Goal: Task Accomplishment & Management: Manage account settings

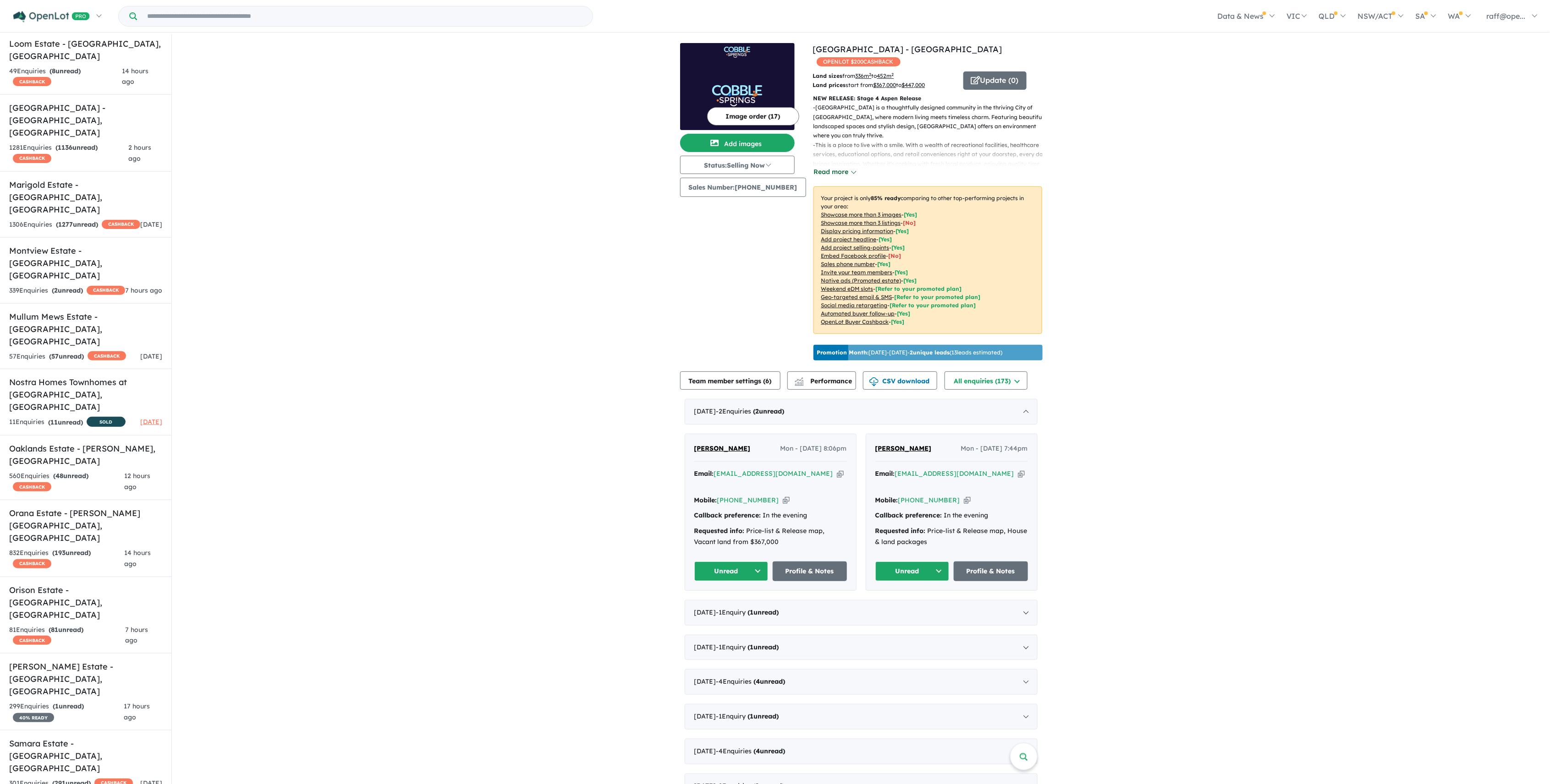
click at [826, 171] on button "Read more" at bounding box center [835, 172] width 43 height 10
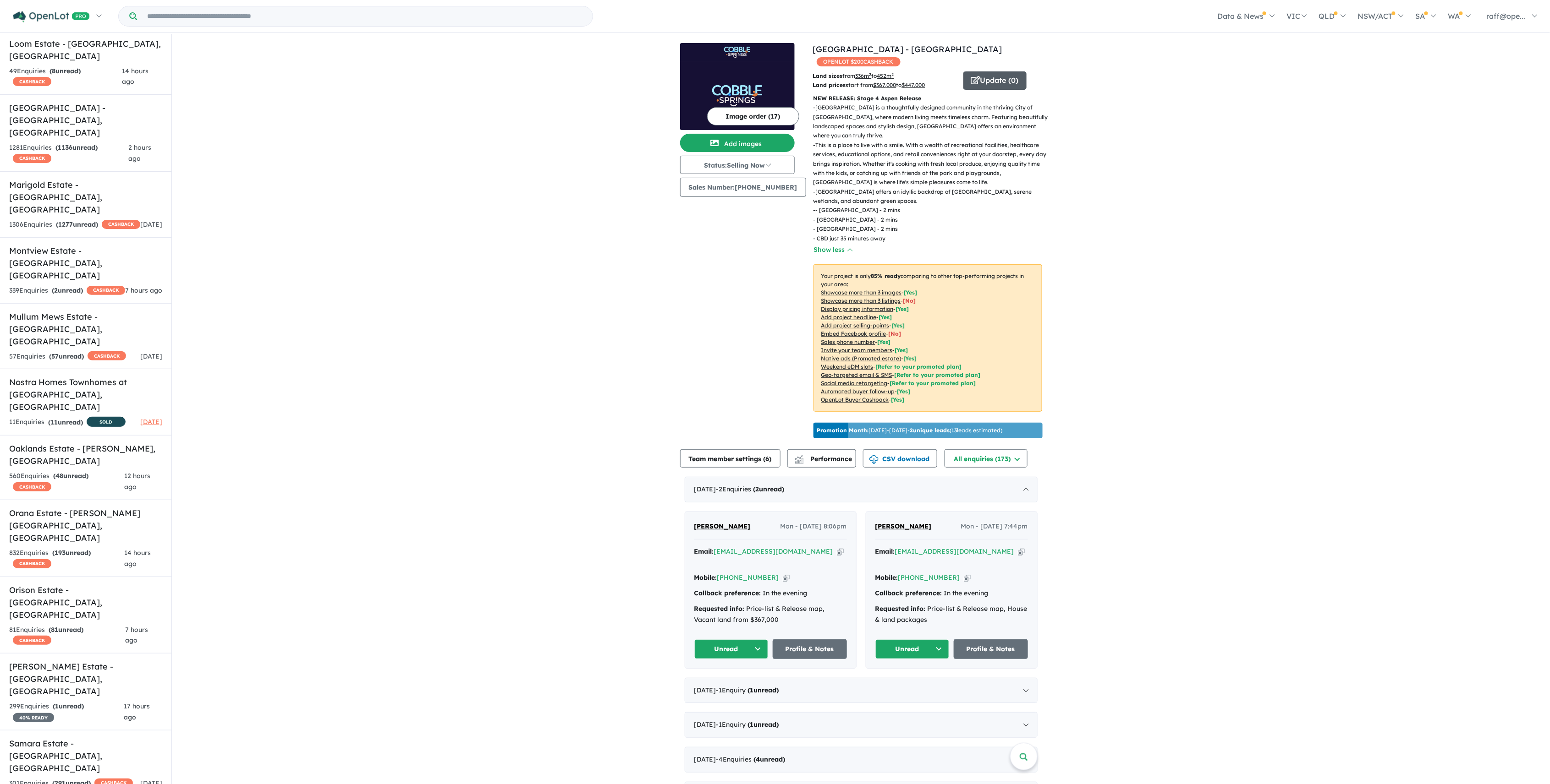
click at [1002, 87] on button "Update ( 0 )" at bounding box center [995, 80] width 63 height 18
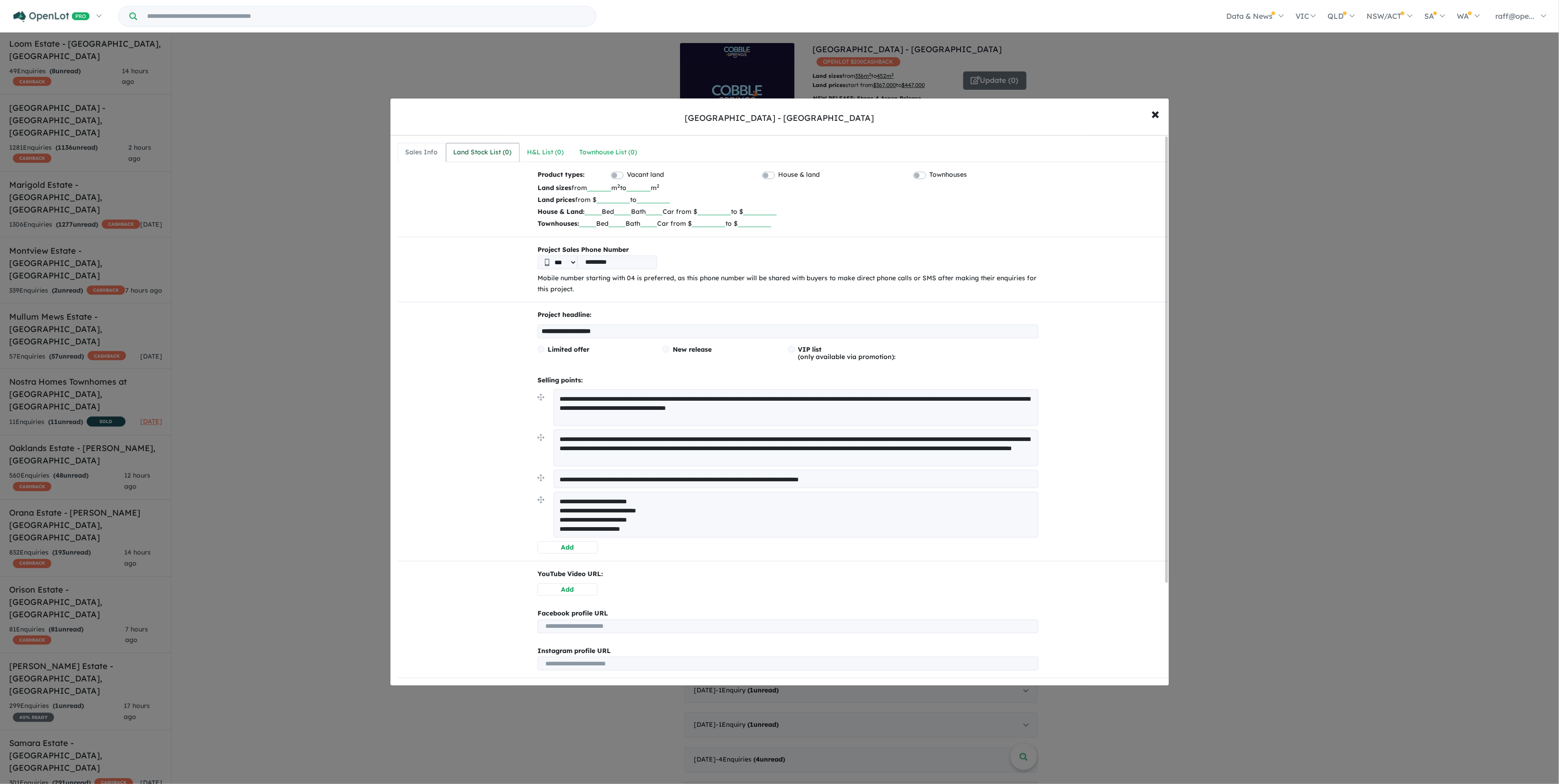
click at [481, 154] on div "Land Stock List ( 0 )" at bounding box center [483, 152] width 58 height 11
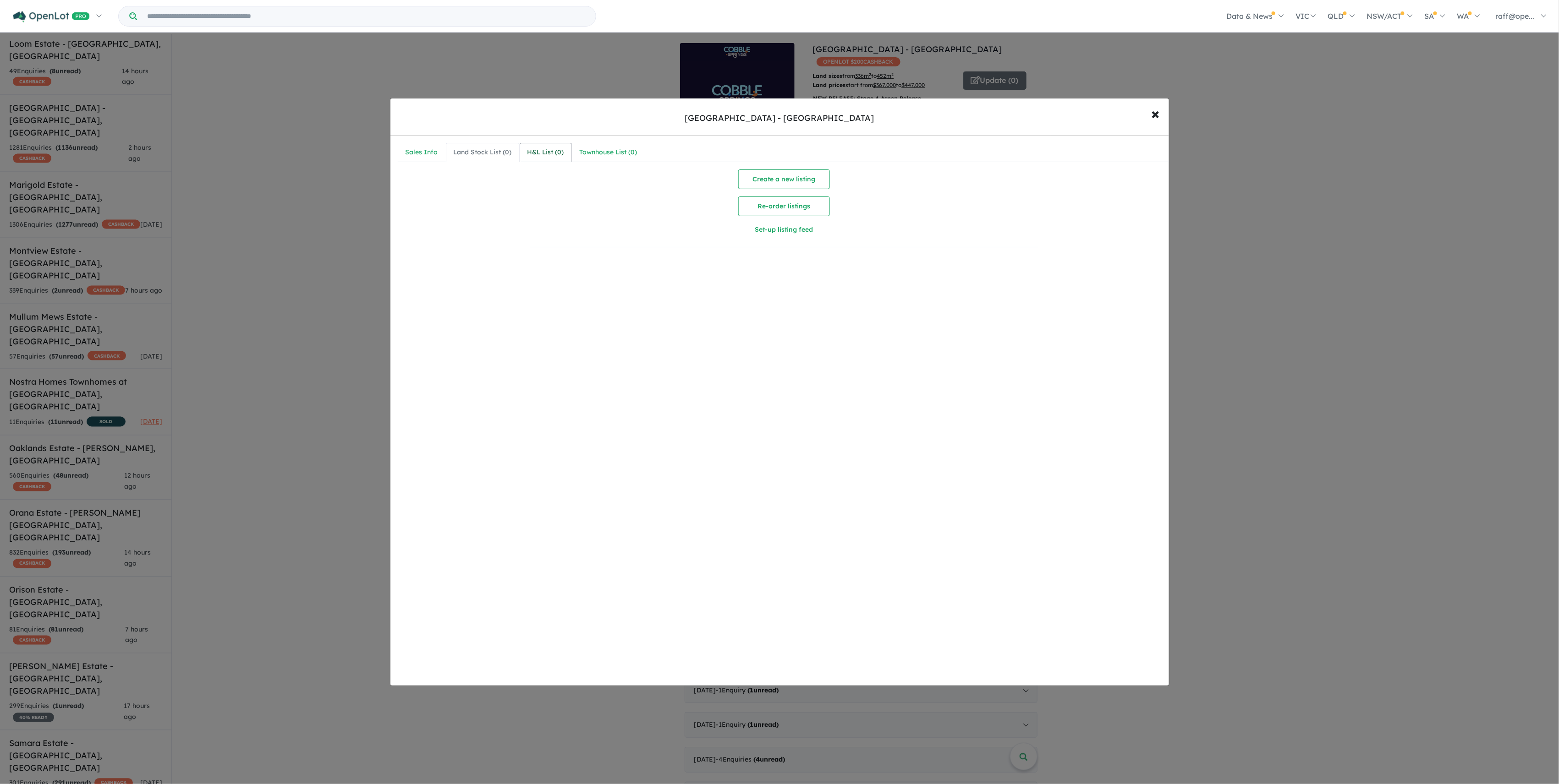
click at [550, 148] on div "H&L List ( 0 )" at bounding box center [546, 152] width 37 height 11
click at [793, 185] on button "Create a new listing" at bounding box center [784, 179] width 91 height 20
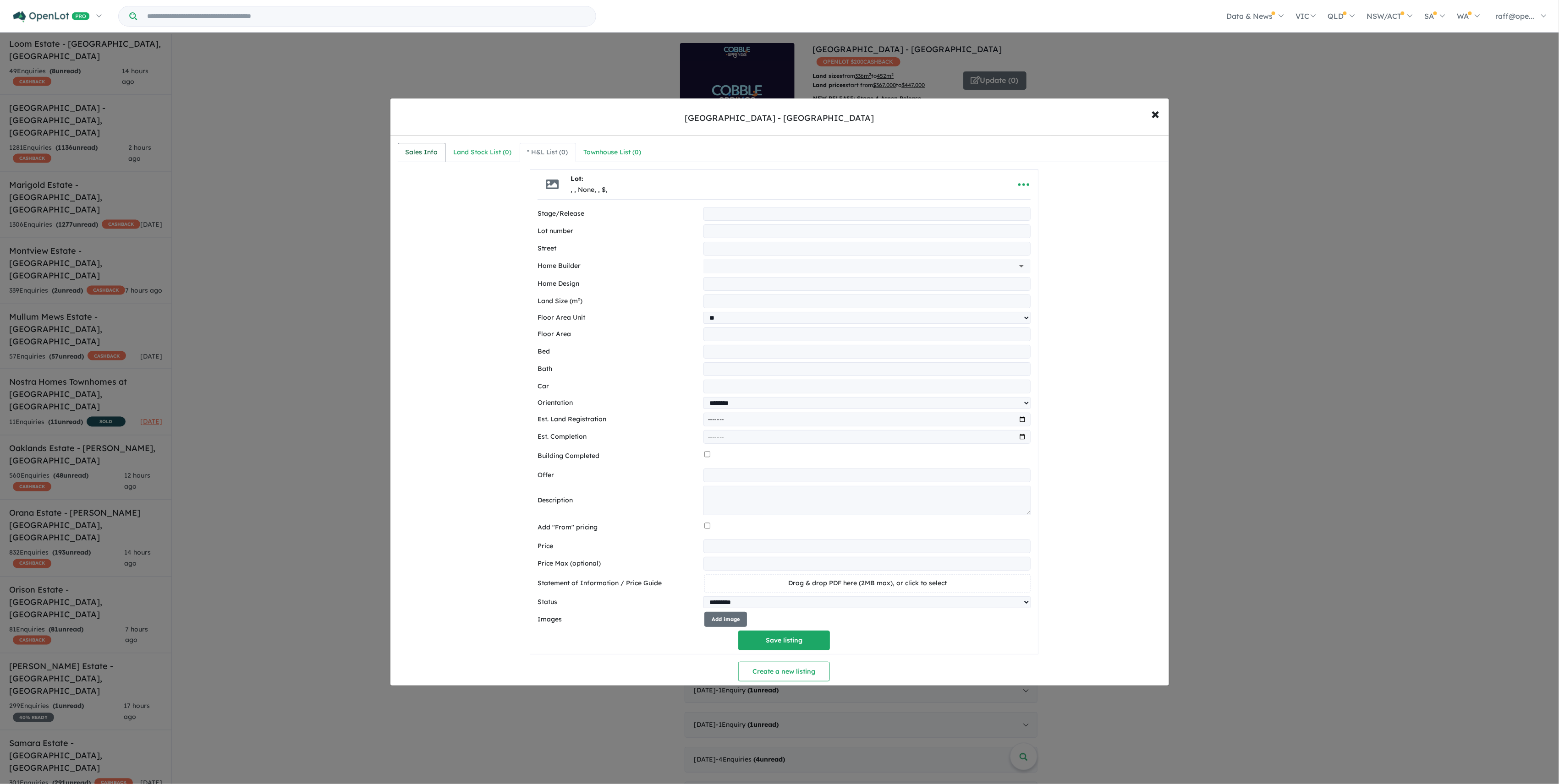
click at [405, 152] on link "Sales Info" at bounding box center [422, 152] width 48 height 19
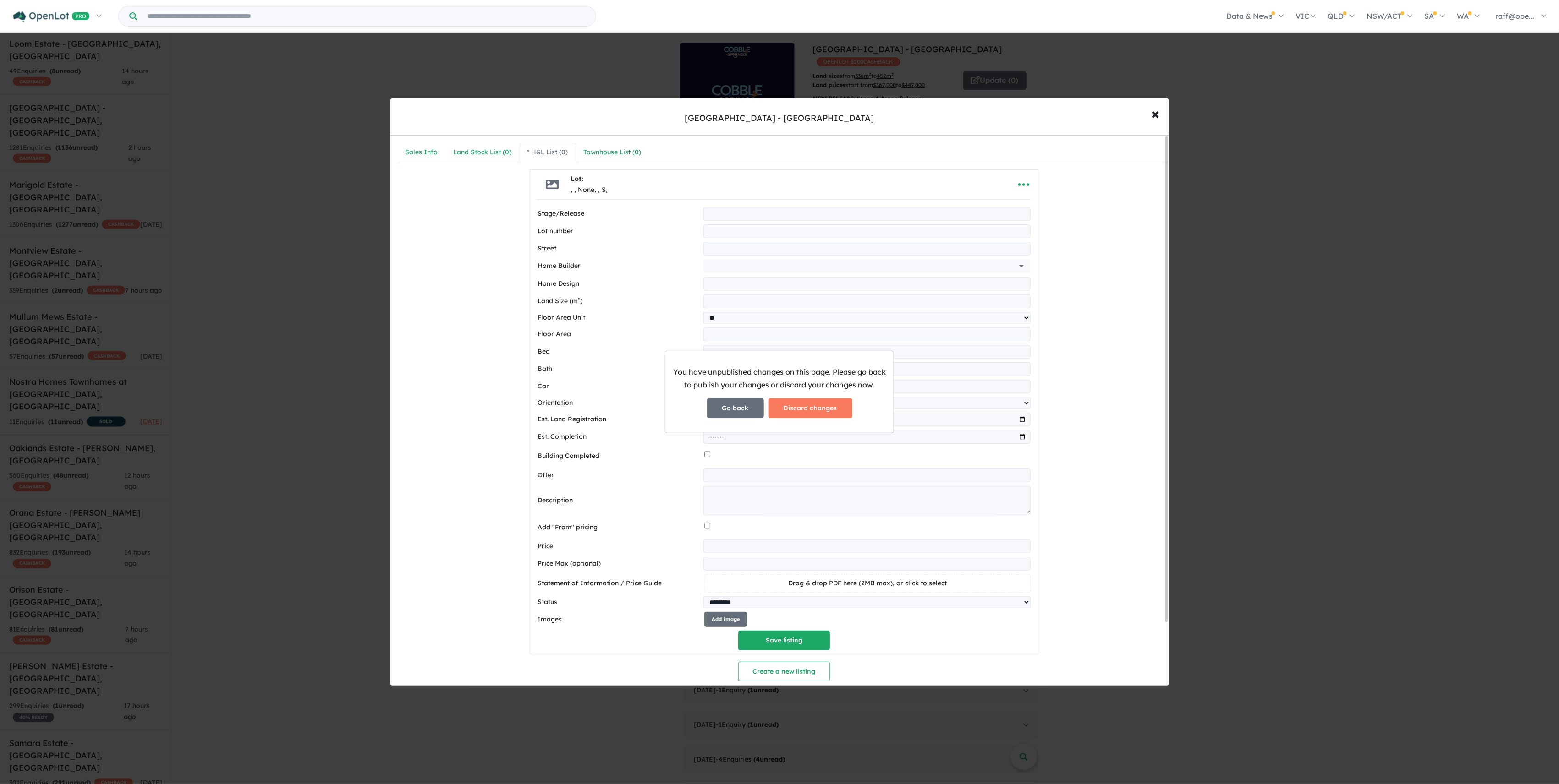
click at [726, 416] on button "Go back" at bounding box center [735, 408] width 57 height 20
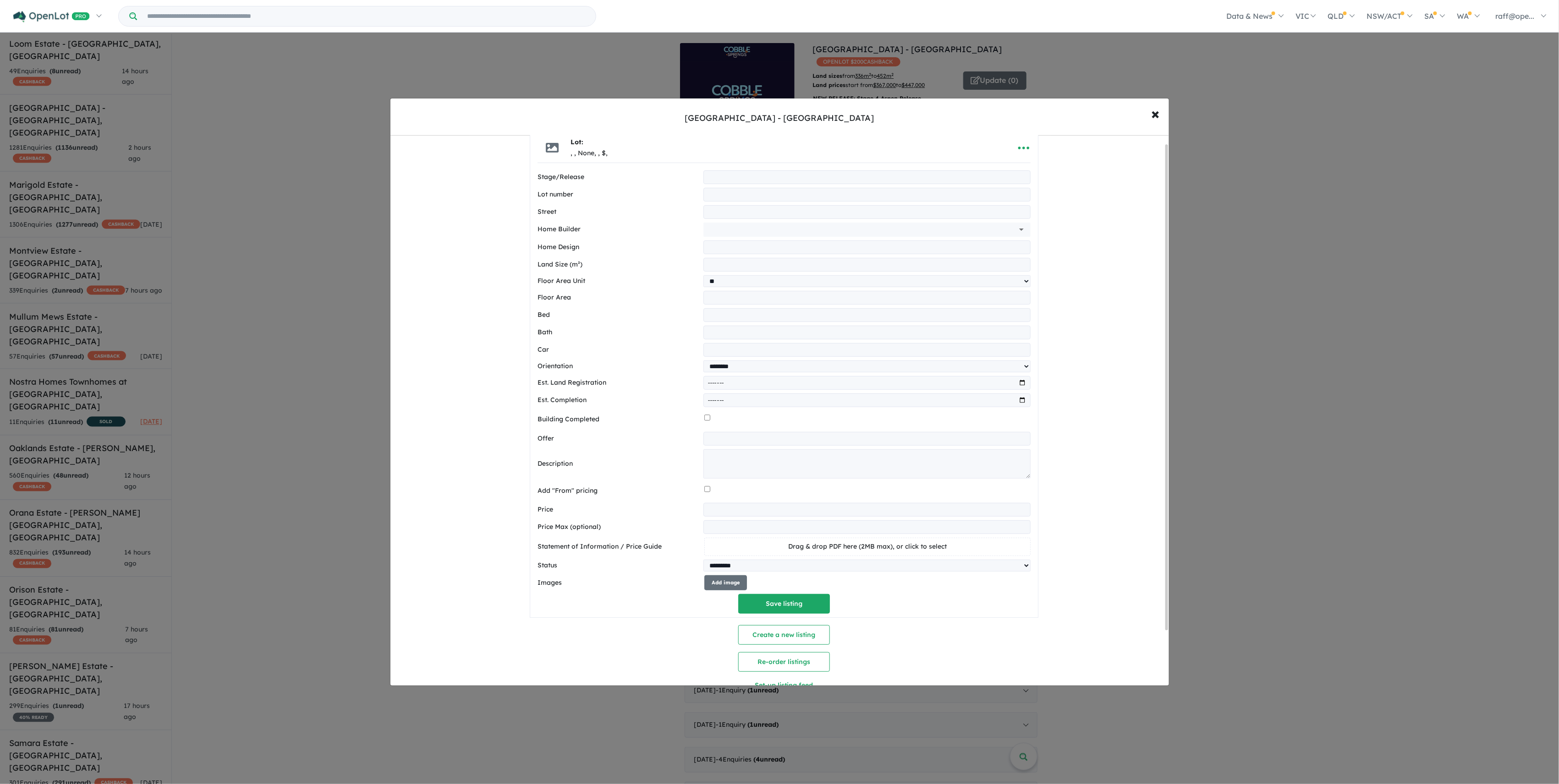
scroll to position [9, 0]
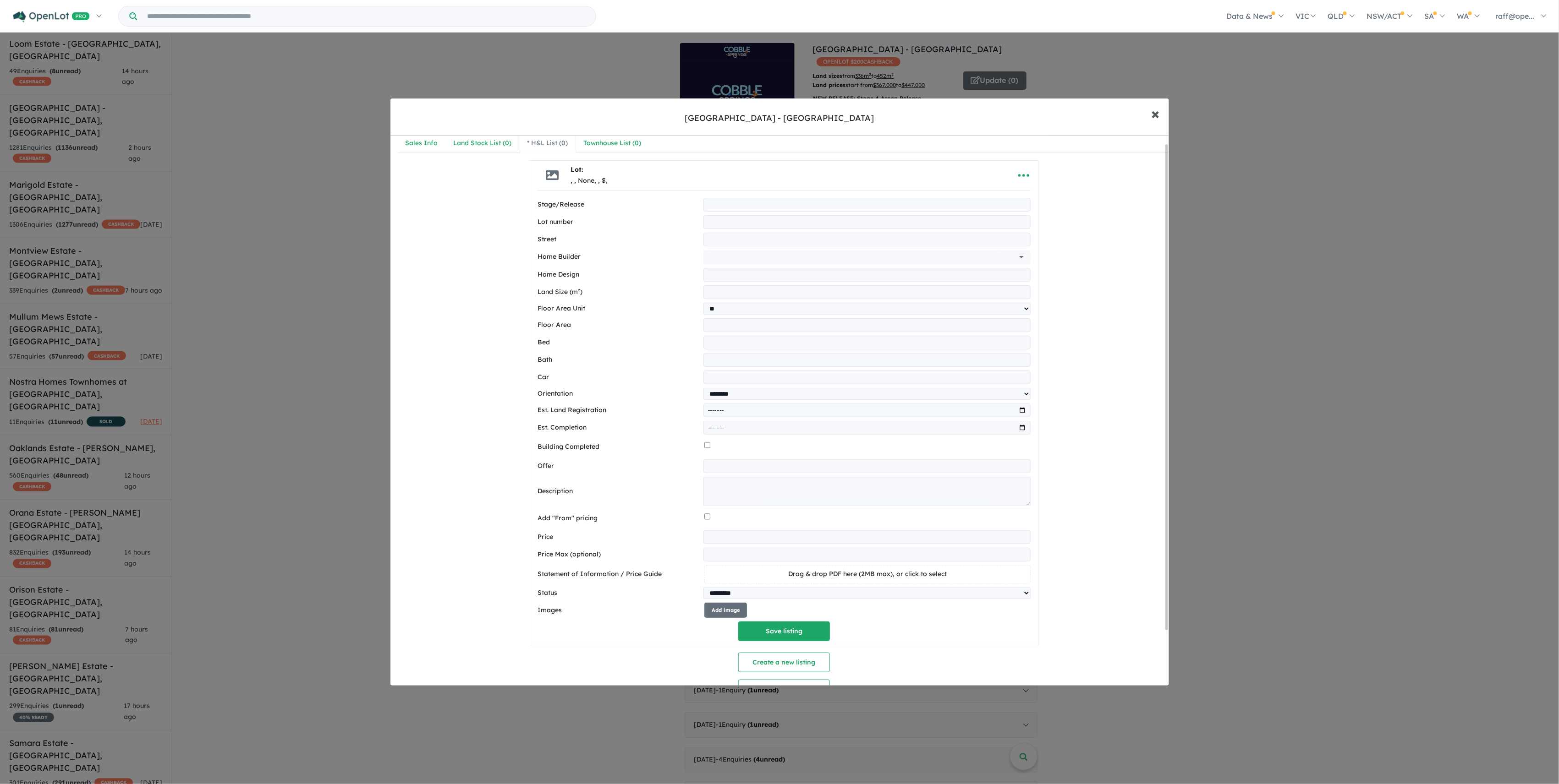
click at [1160, 120] on button "× Close" at bounding box center [1156, 113] width 27 height 25
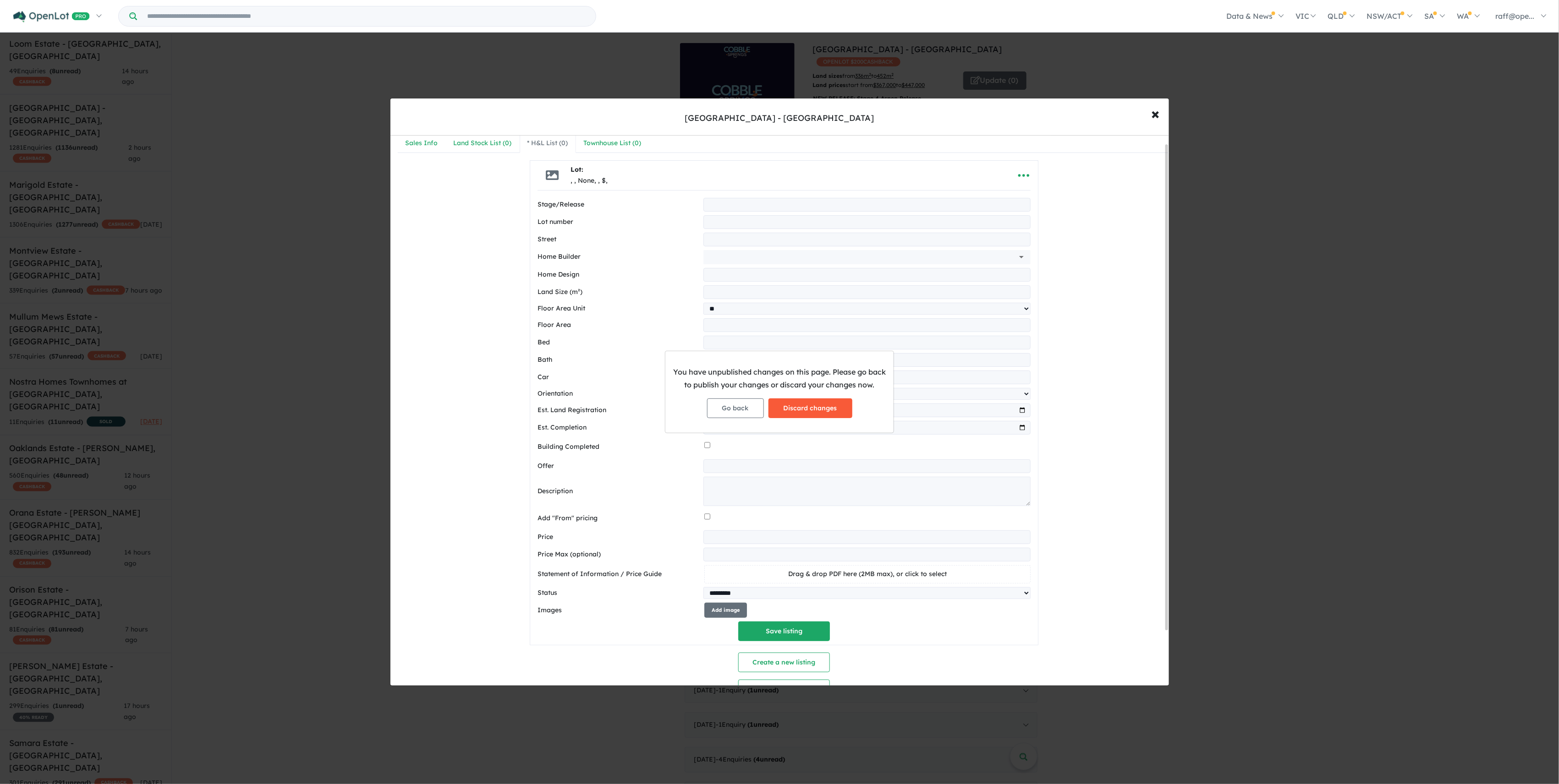
click at [804, 412] on button "Discard changes" at bounding box center [810, 408] width 84 height 20
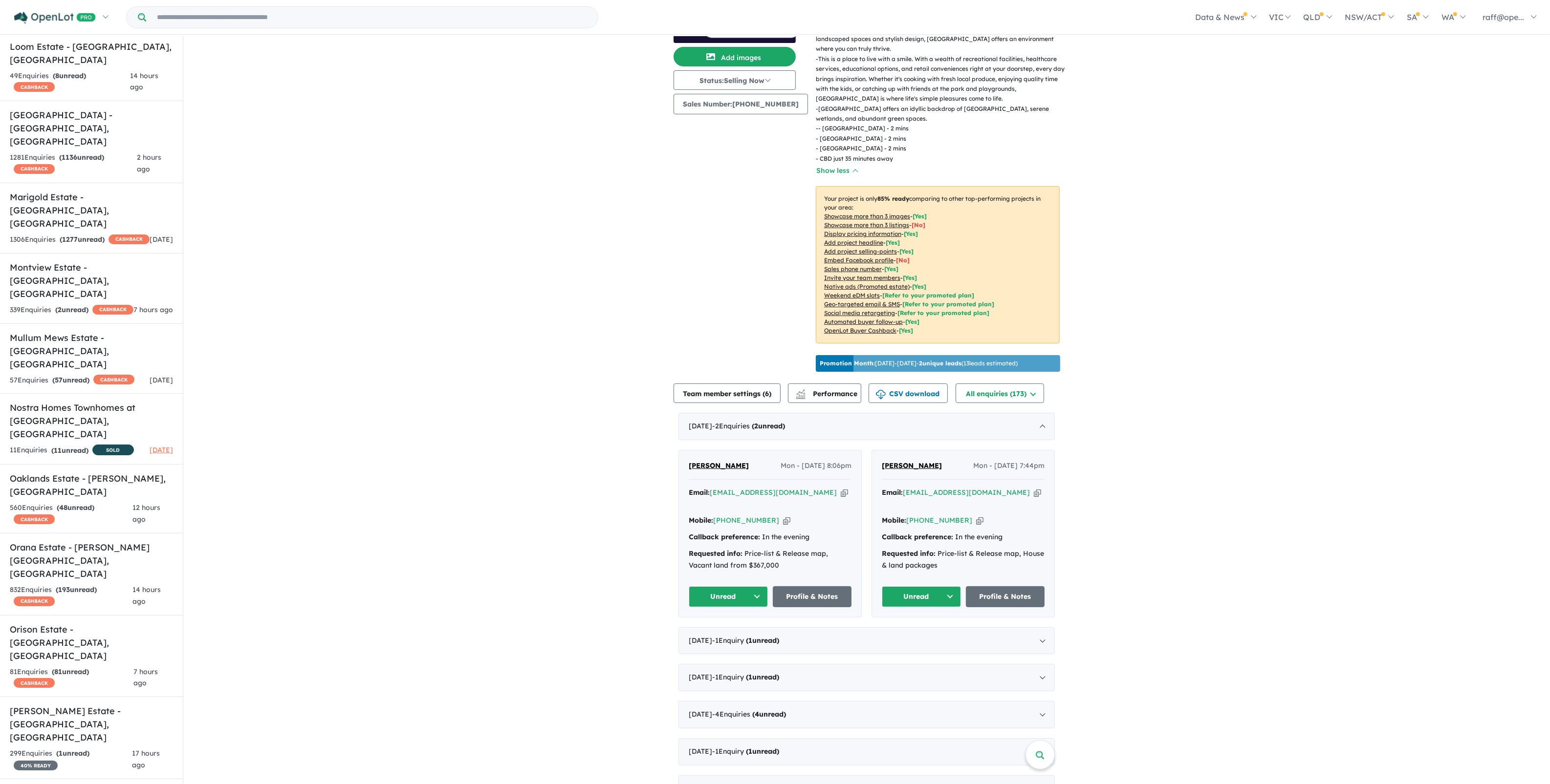
scroll to position [122, 0]
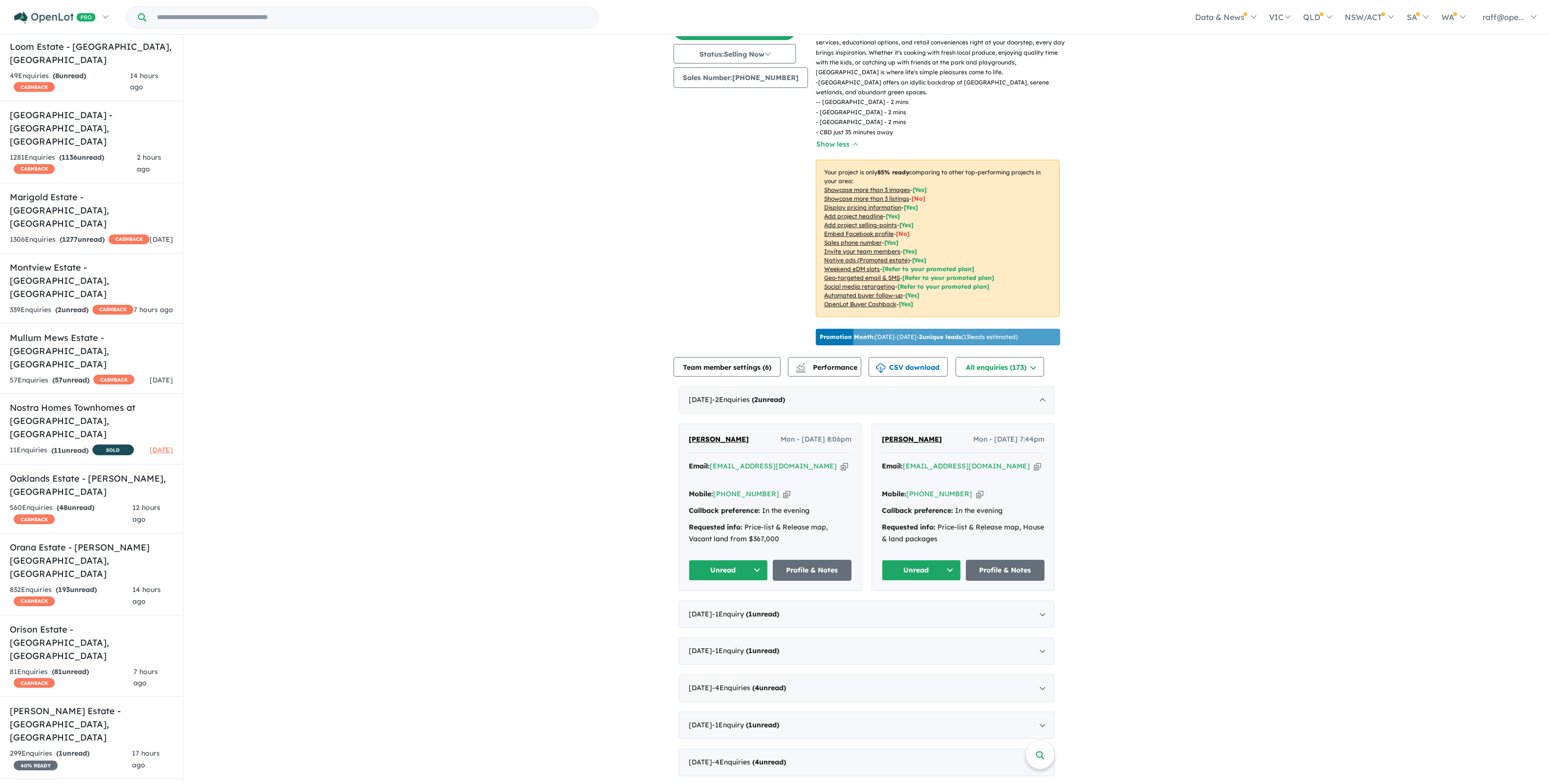
click at [692, 435] on span "Paul Camilleri" at bounding box center [719, 439] width 60 height 9
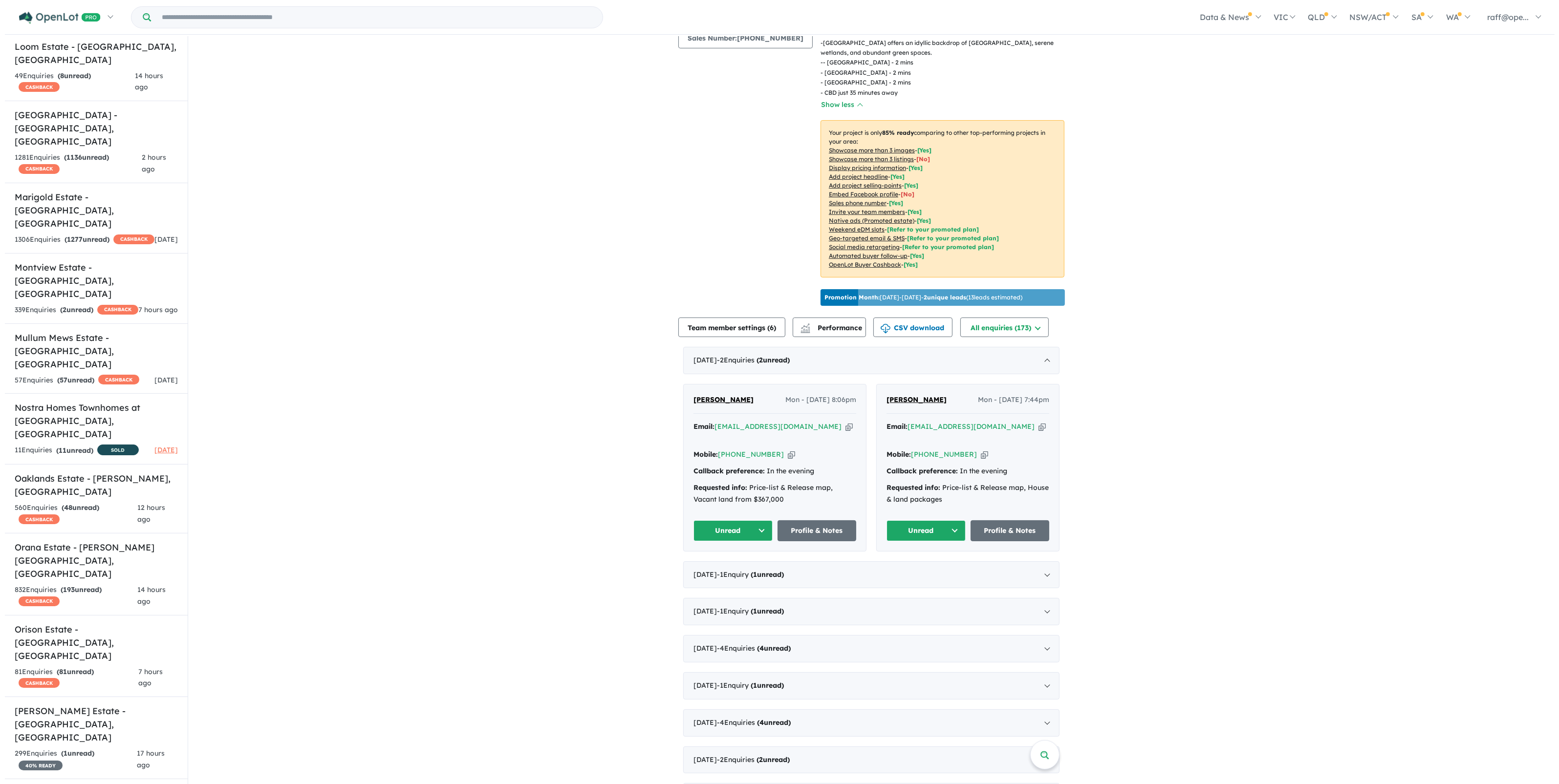
scroll to position [183, 0]
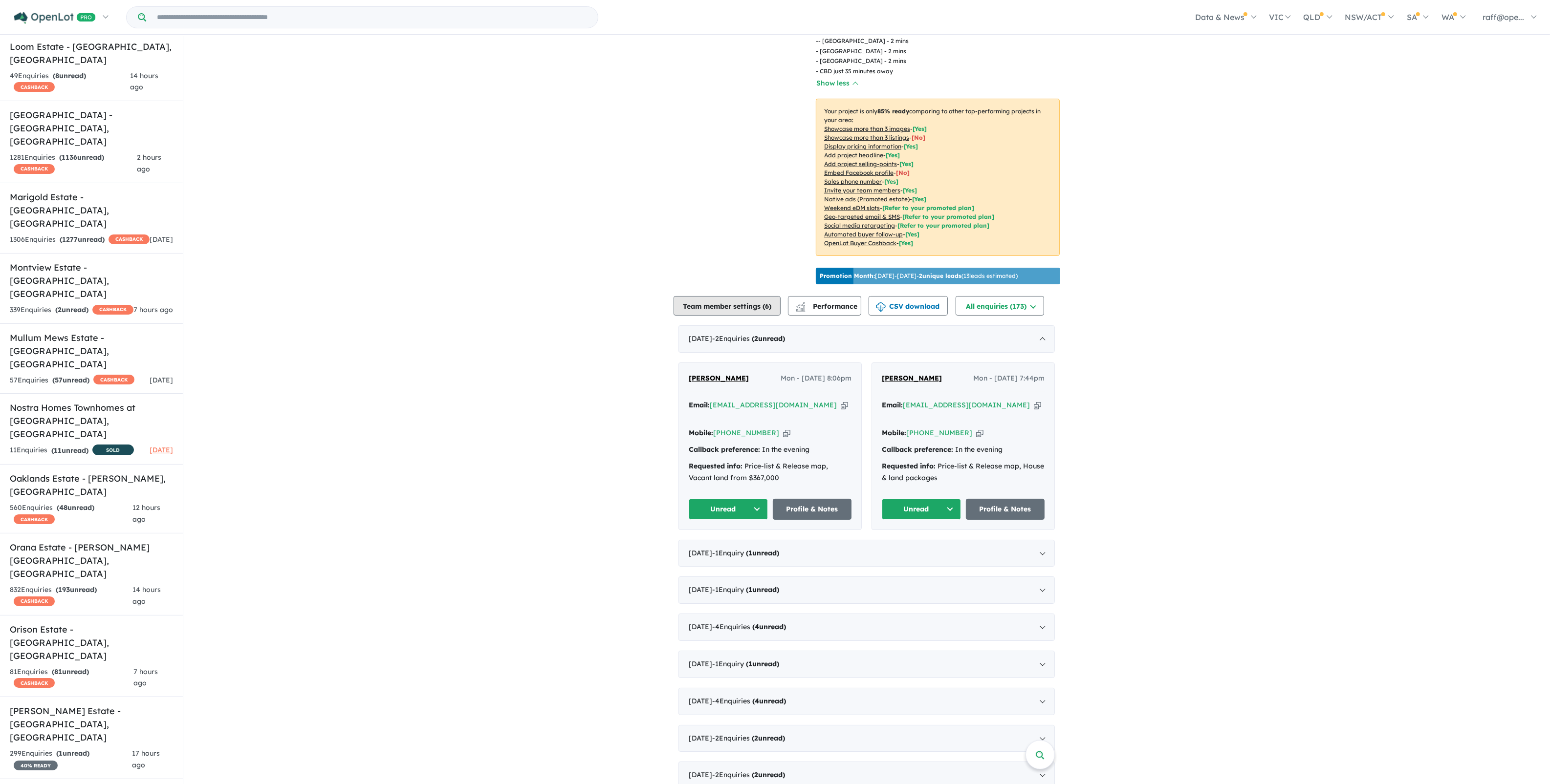
click at [702, 301] on button "Team member settings ( 6 )" at bounding box center [727, 306] width 107 height 19
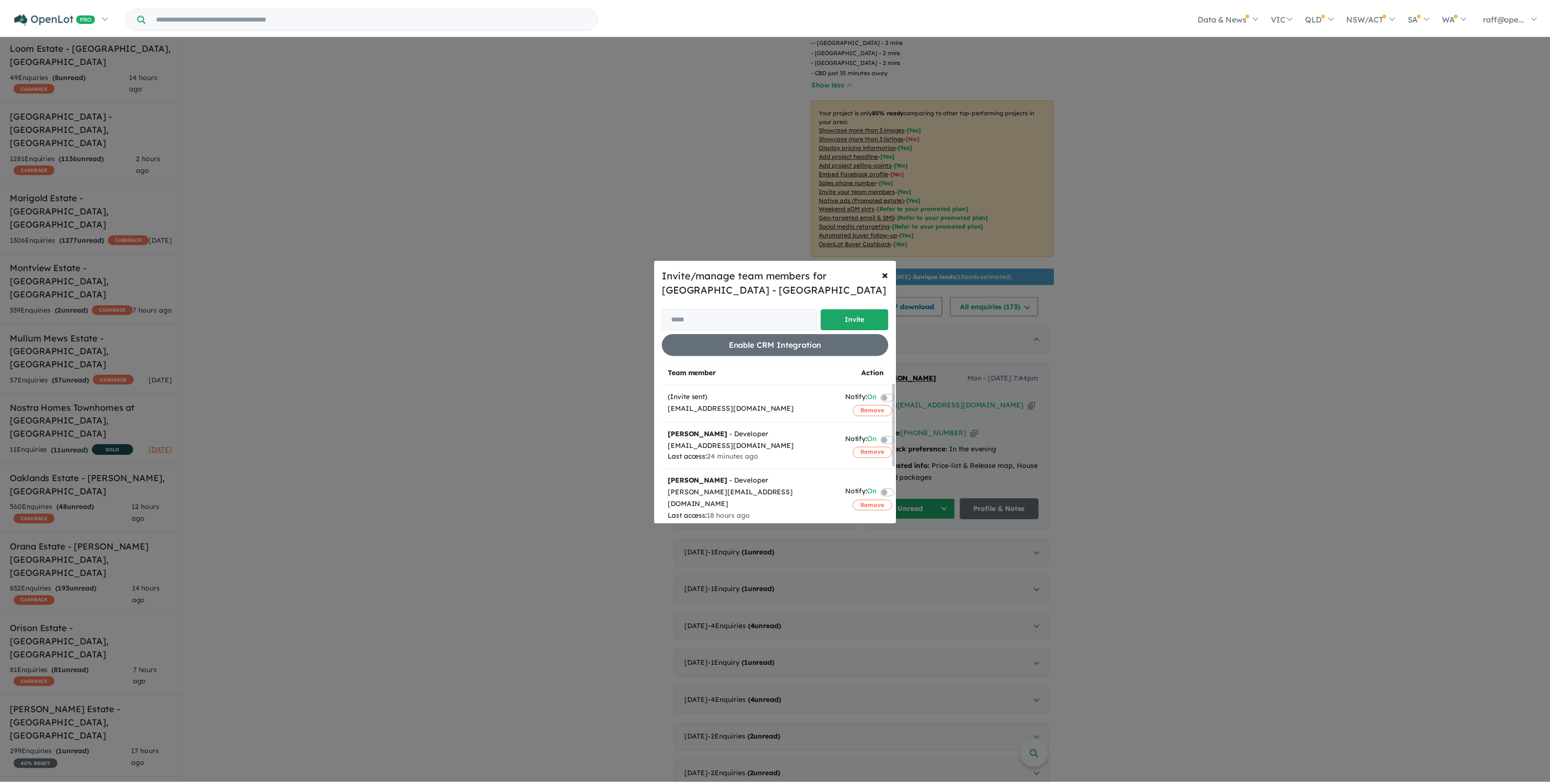
scroll to position [0, 0]
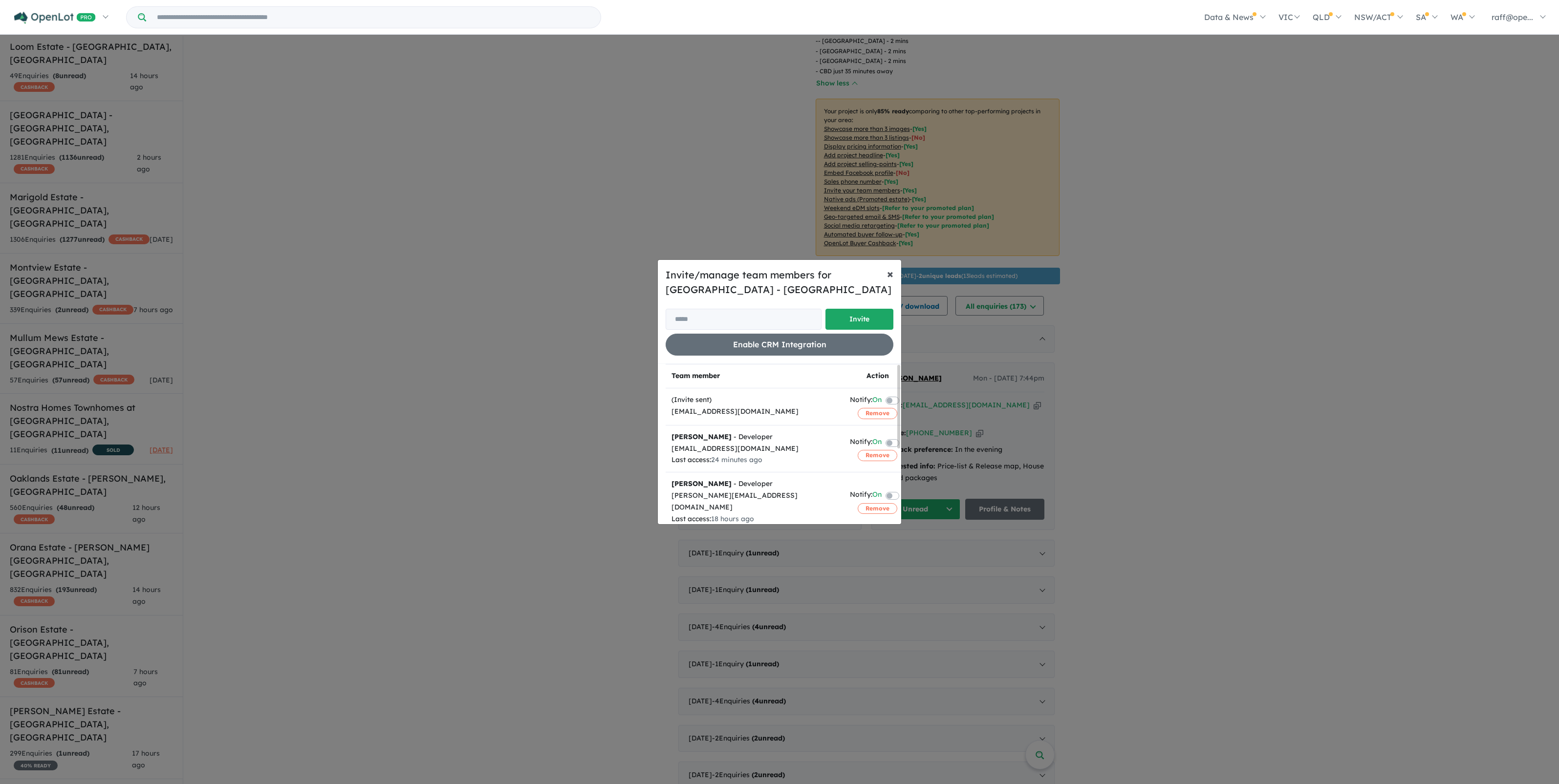
click at [889, 272] on span "×" at bounding box center [890, 274] width 6 height 15
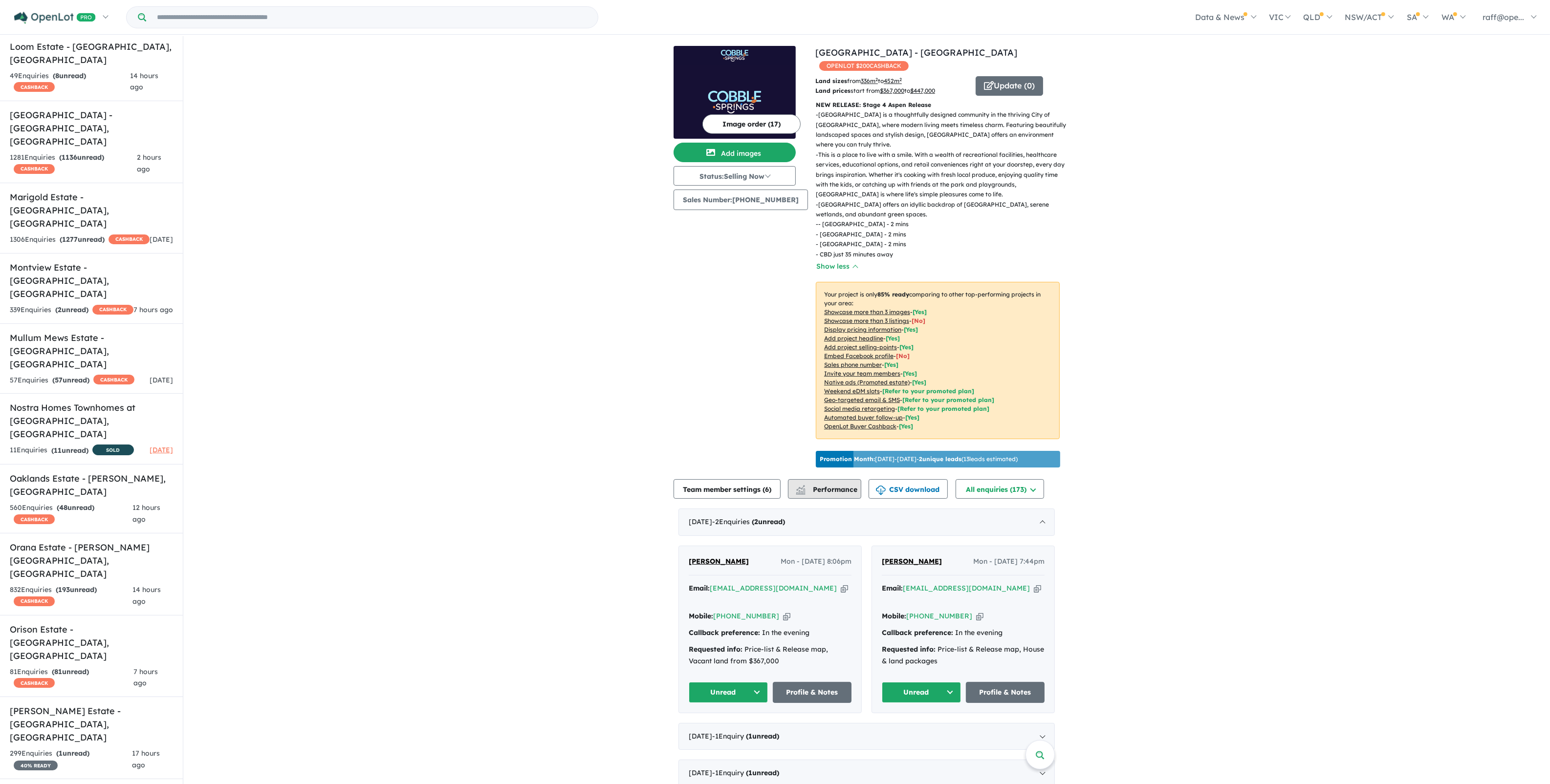
click at [828, 485] on span "Performance" at bounding box center [827, 490] width 60 height 9
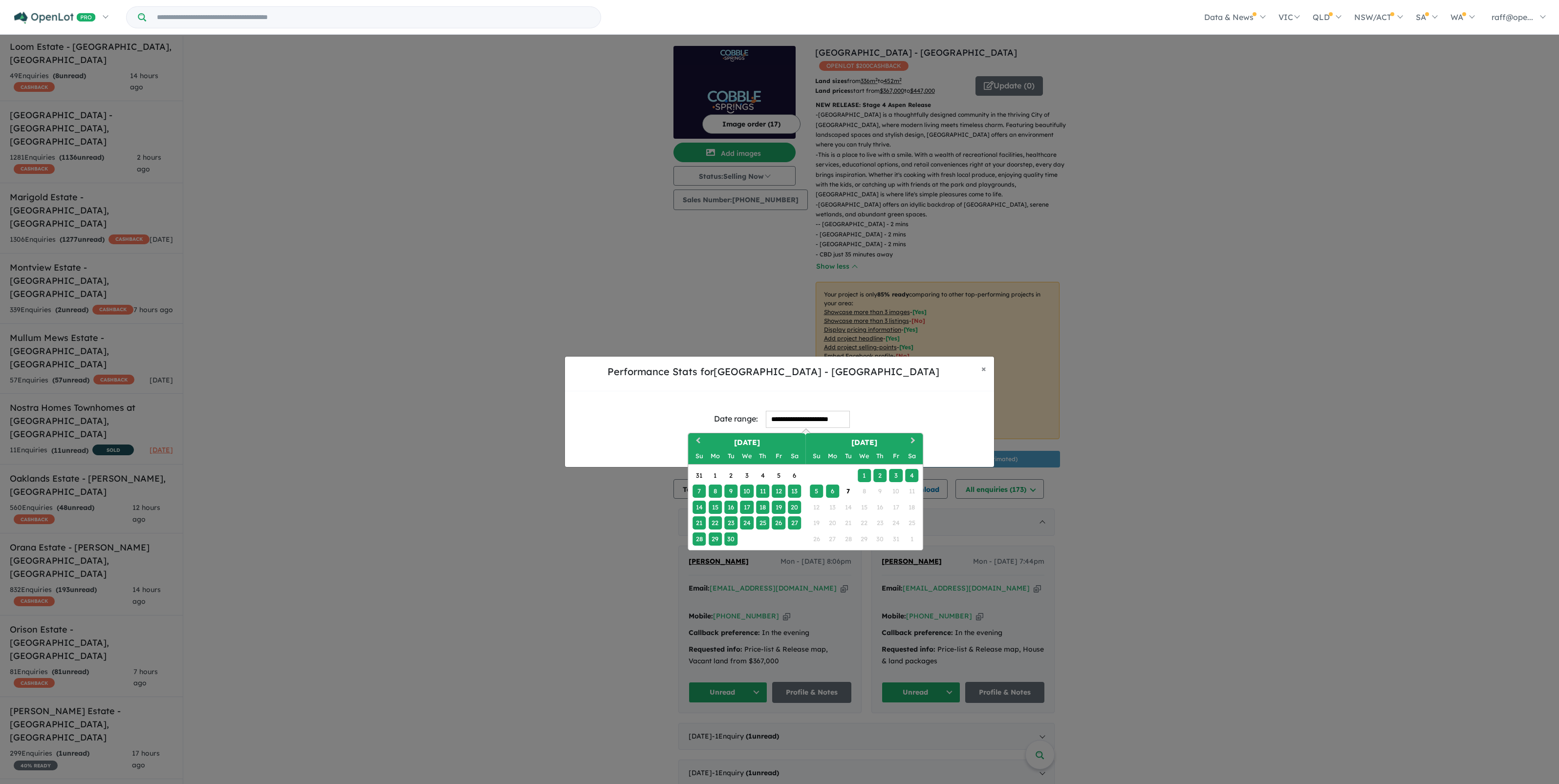
click at [797, 419] on input "**********" at bounding box center [808, 419] width 84 height 17
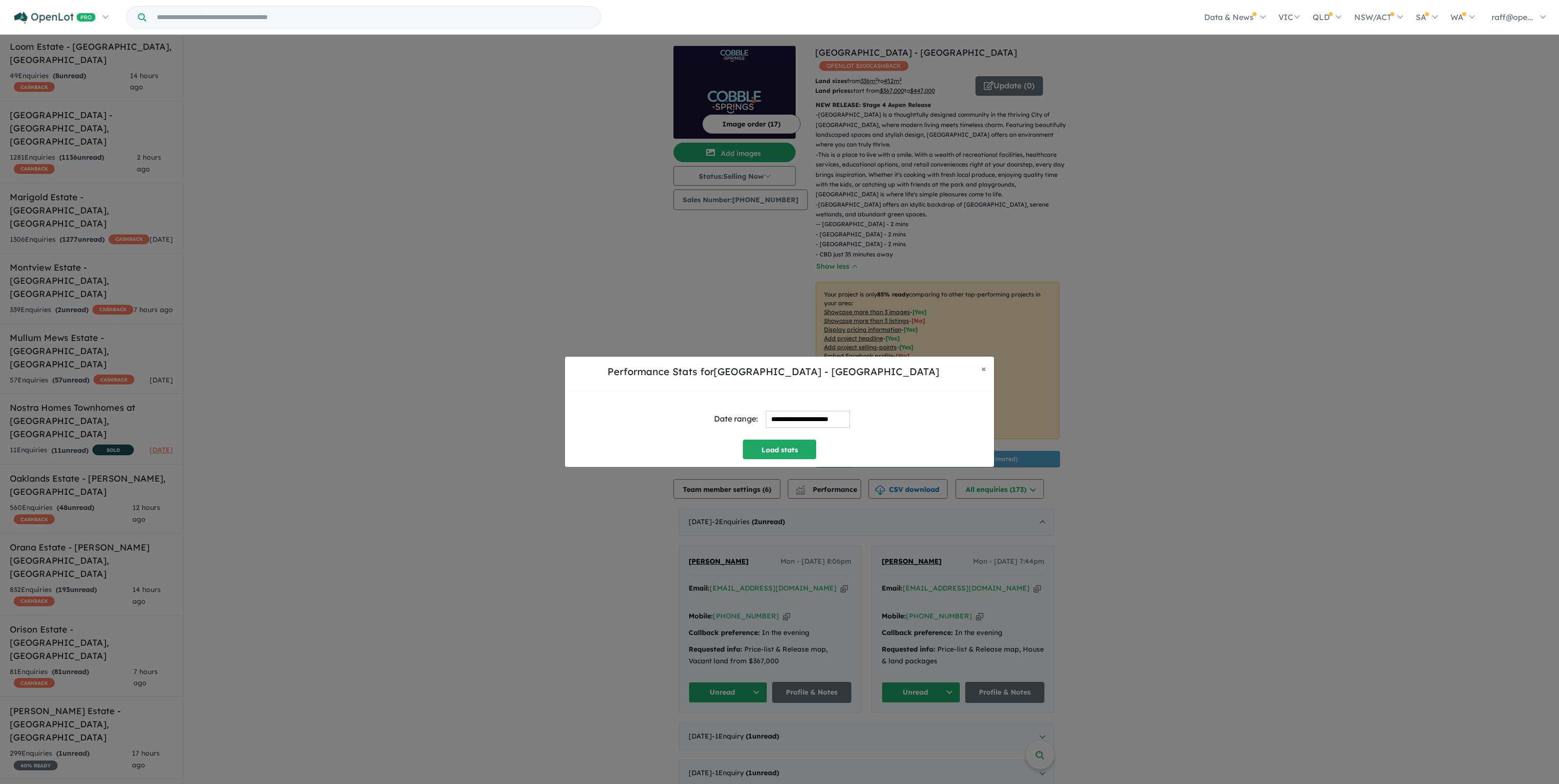
click at [908, 403] on div "**********" at bounding box center [779, 419] width 414 height 41
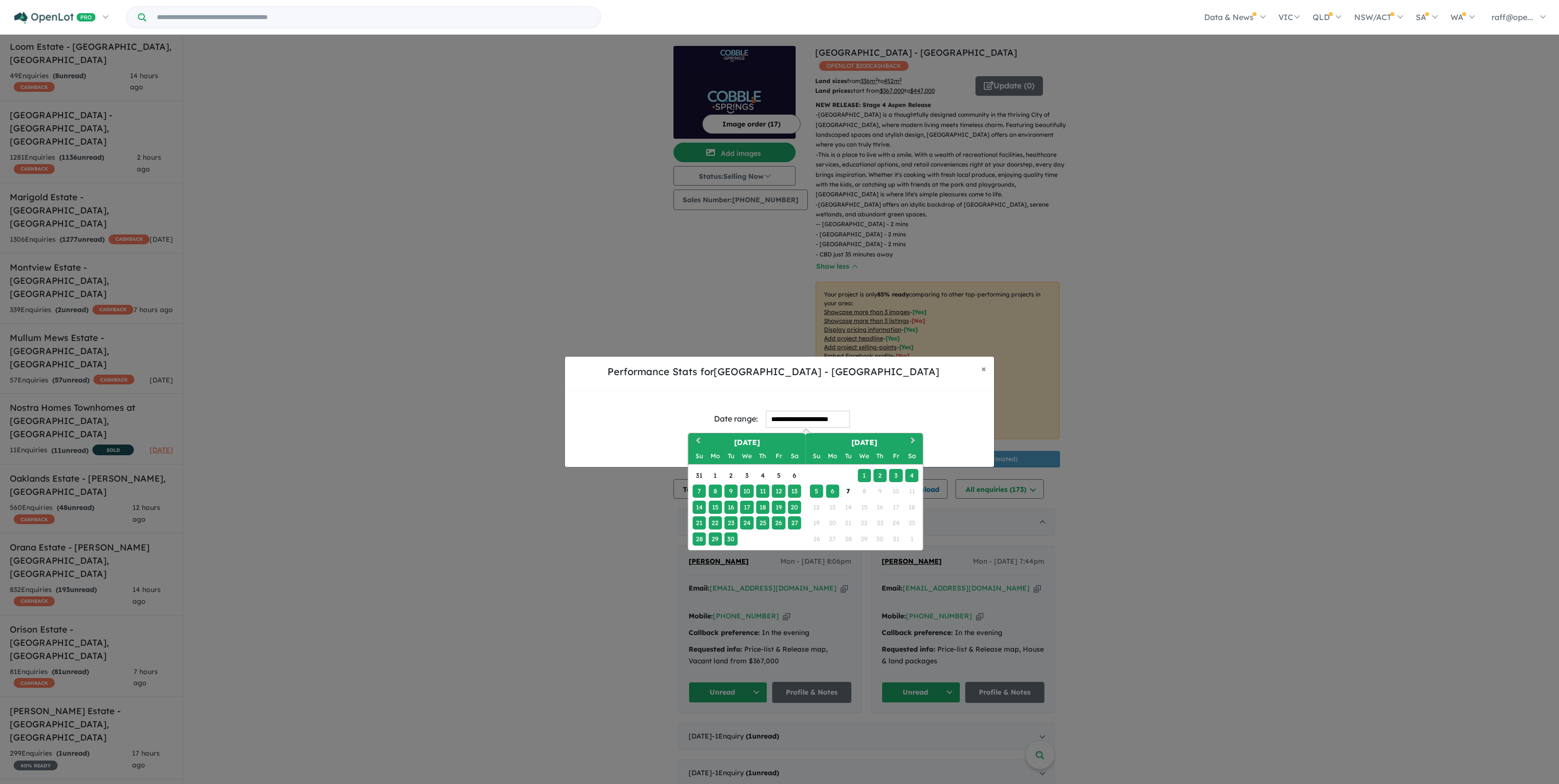
click at [780, 426] on input "**********" at bounding box center [808, 419] width 84 height 17
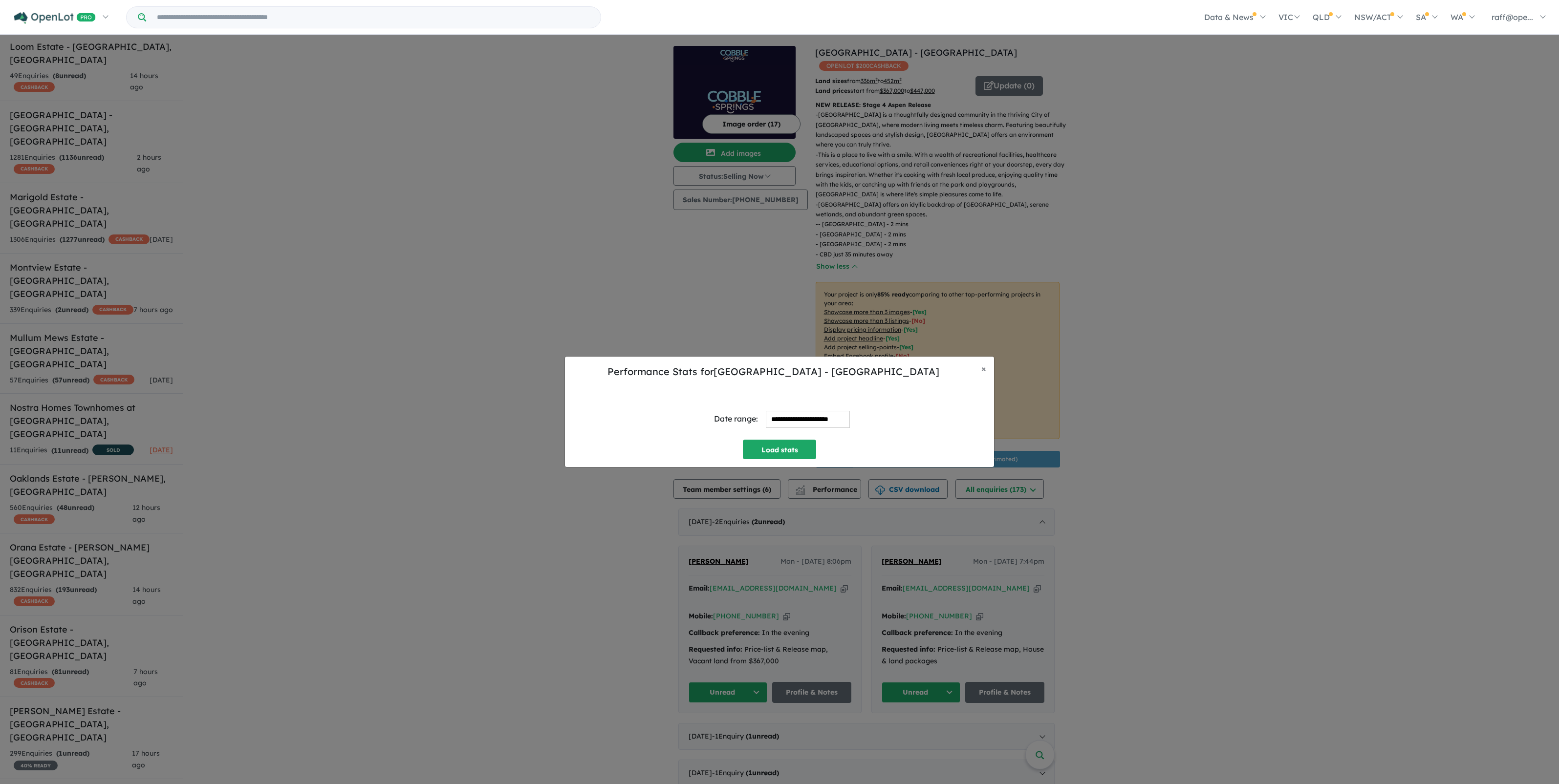
click at [926, 381] on div "Performance Stats for Cobble Springs Estate - Cobblebank" at bounding box center [773, 374] width 401 height 19
click at [796, 444] on button "Load stats" at bounding box center [780, 449] width 74 height 19
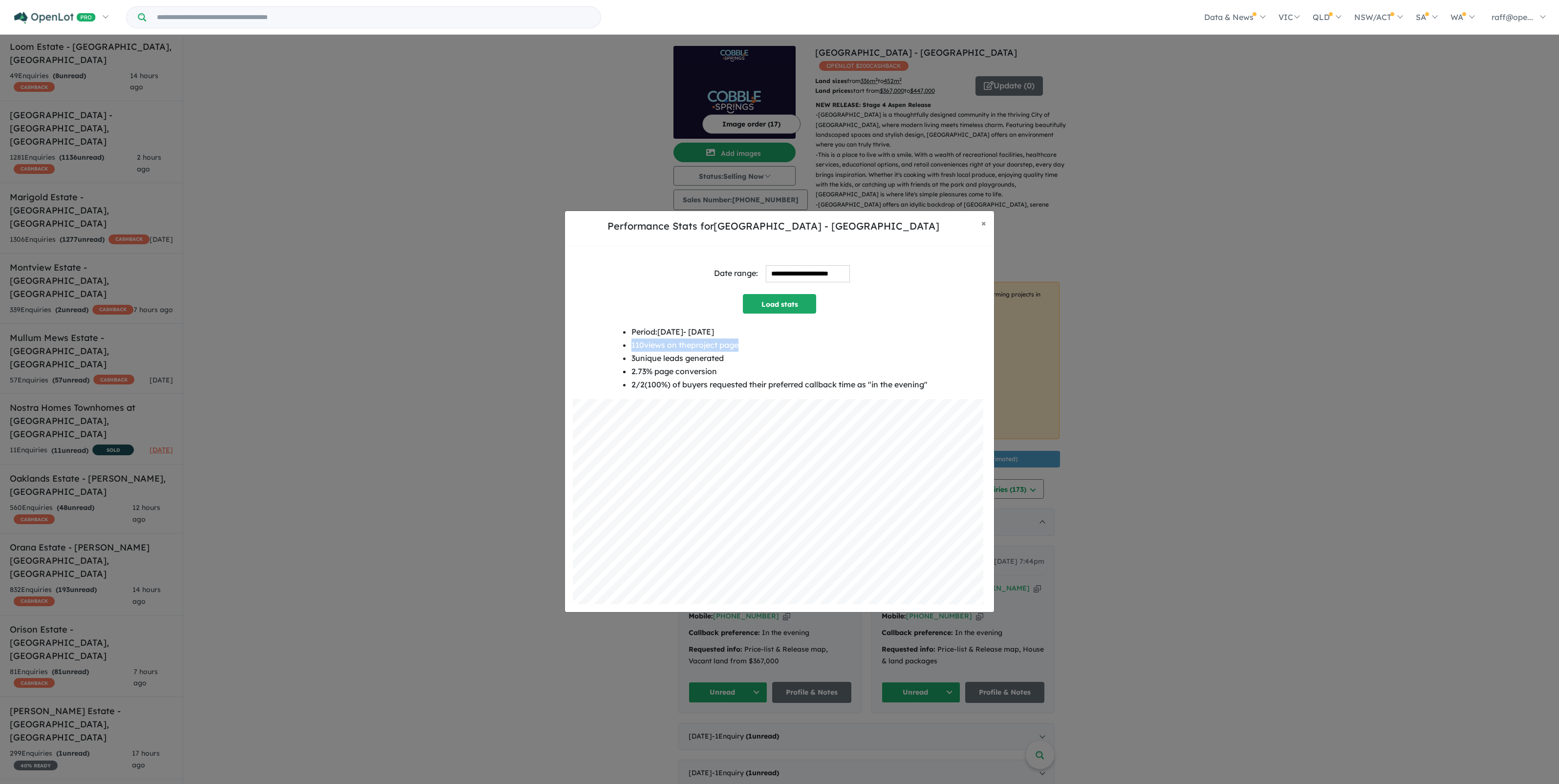
drag, startPoint x: 615, startPoint y: 345, endPoint x: 753, endPoint y: 341, distance: 138.1
click at [753, 341] on div "Period: 2025-09-07 - 2025-10-06 110 views on the project page 3 unique leads ge…" at bounding box center [779, 362] width 414 height 74
click at [983, 225] on span "×" at bounding box center [984, 223] width 5 height 11
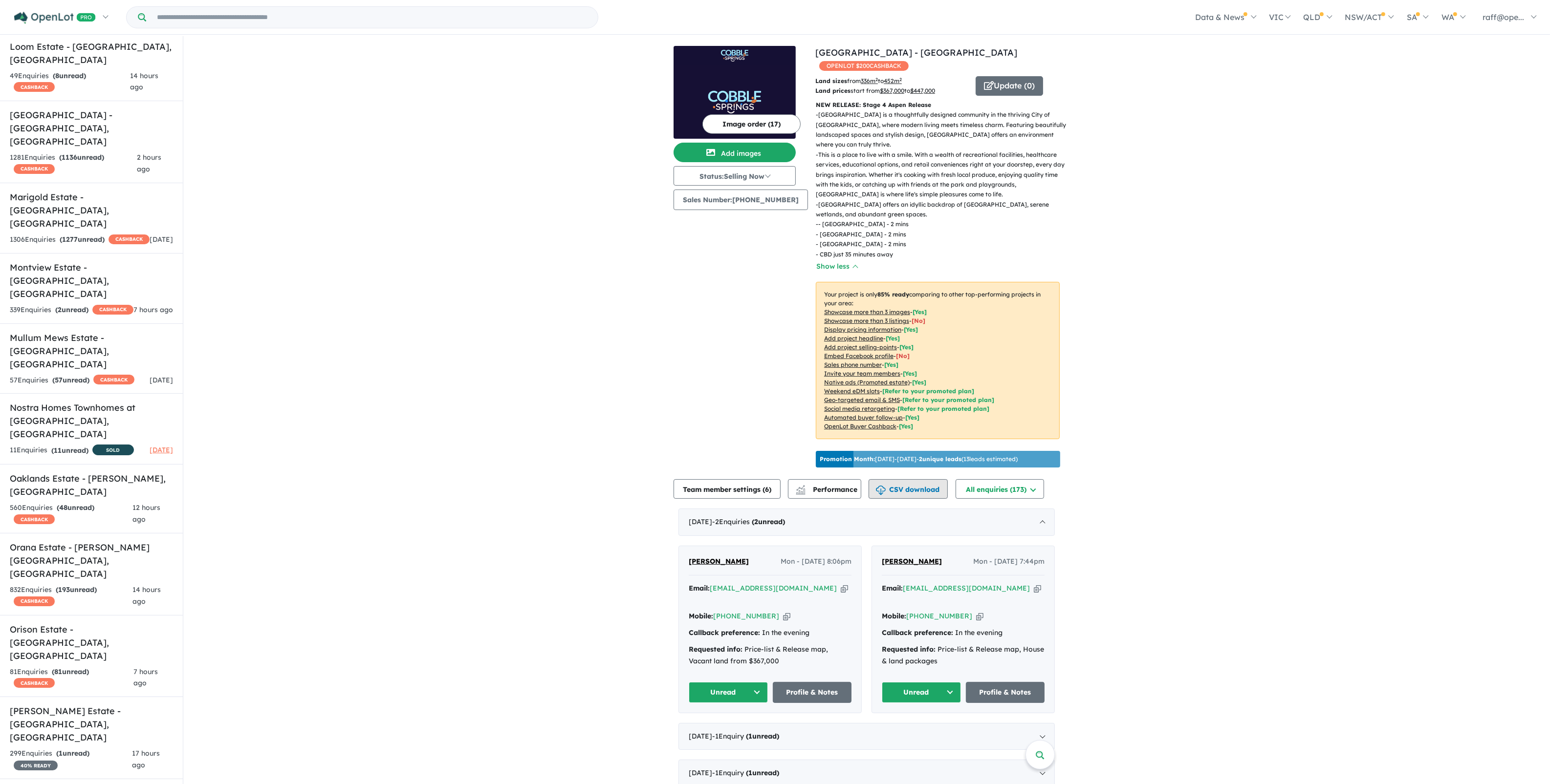
click at [895, 483] on button "CSV download" at bounding box center [908, 489] width 79 height 19
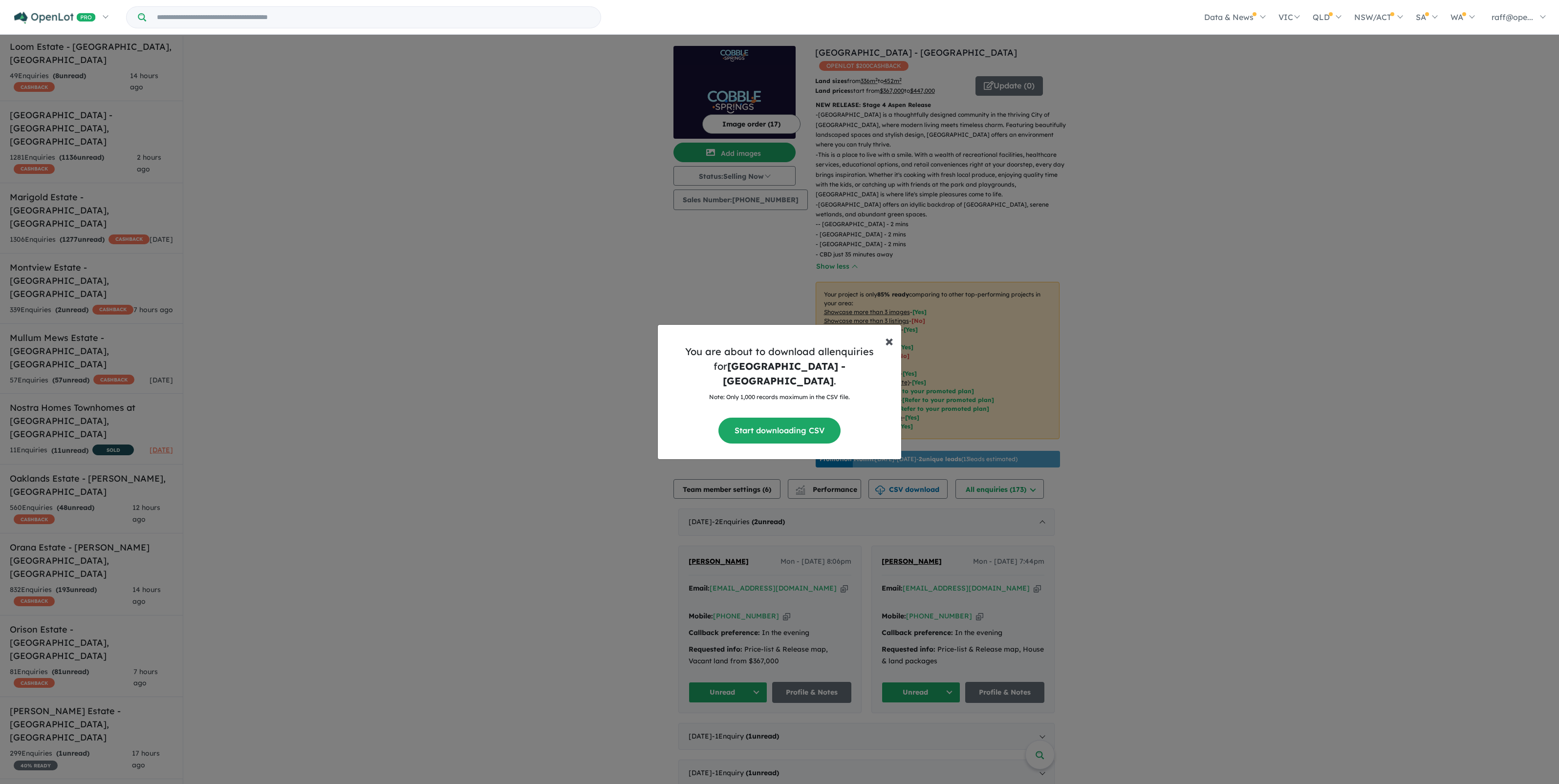
click at [886, 350] on span "×" at bounding box center [889, 341] width 8 height 19
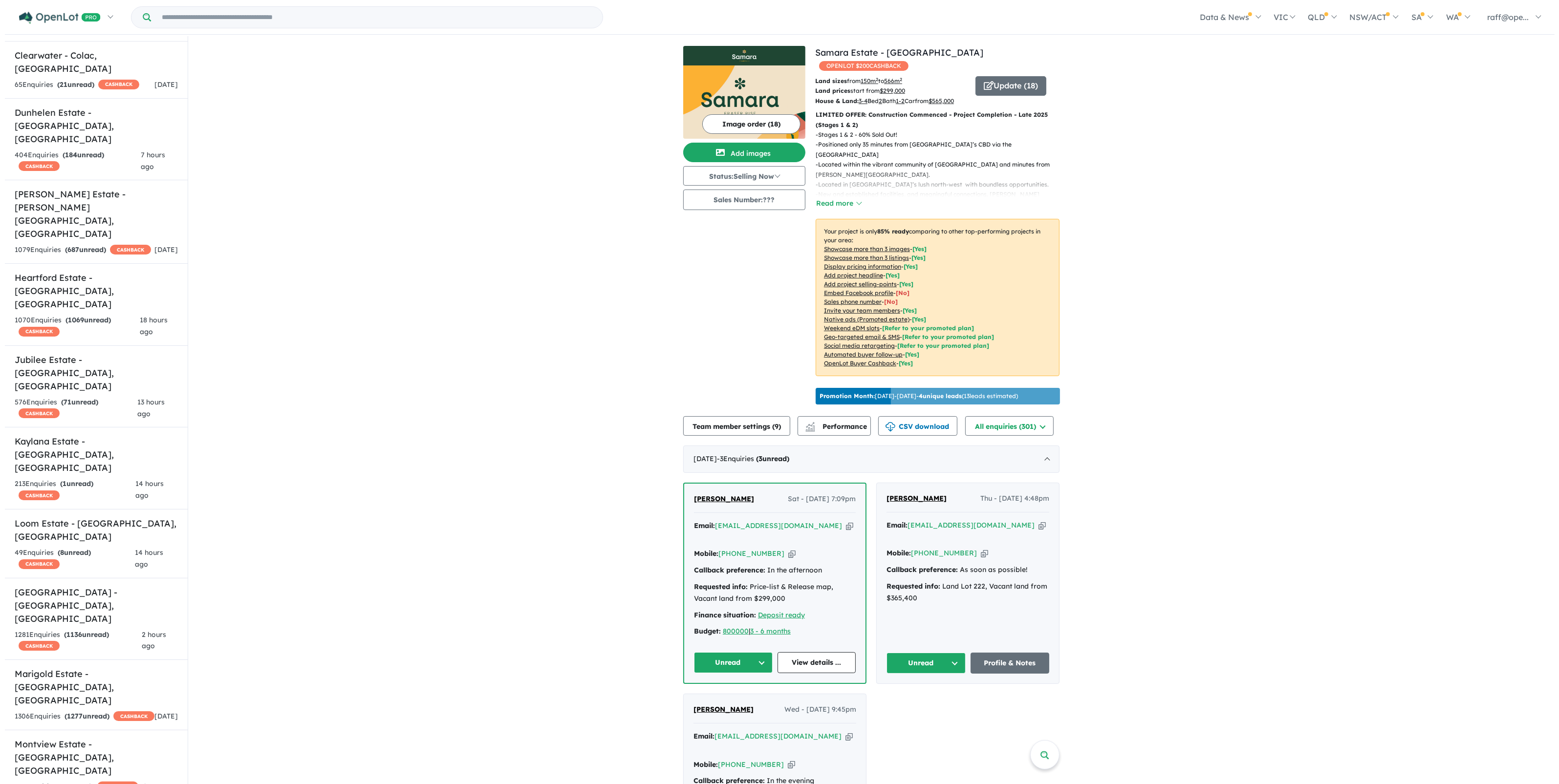
scroll to position [325, 0]
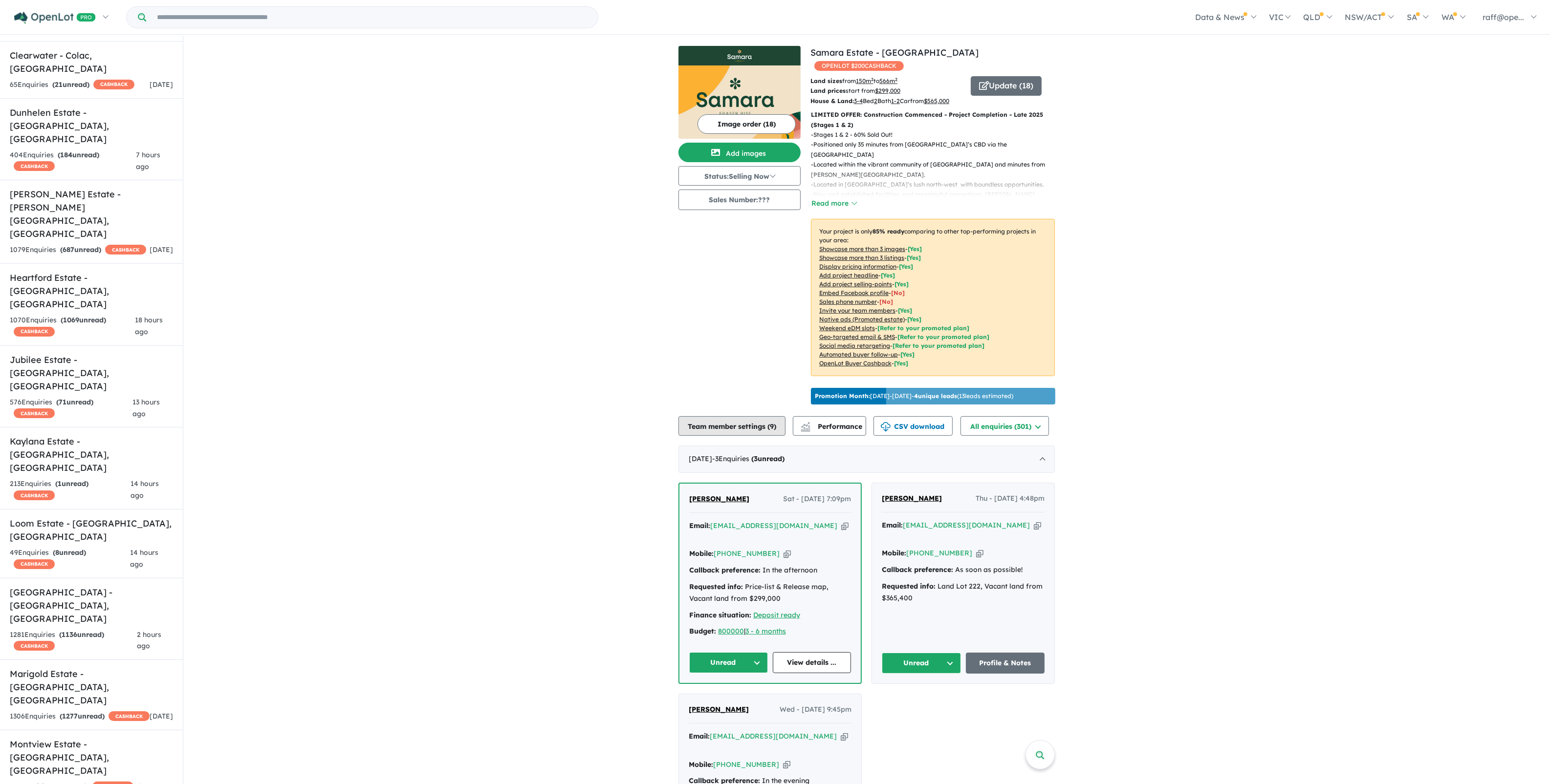
click at [728, 436] on button "Team member settings ( 9 )" at bounding box center [732, 426] width 107 height 19
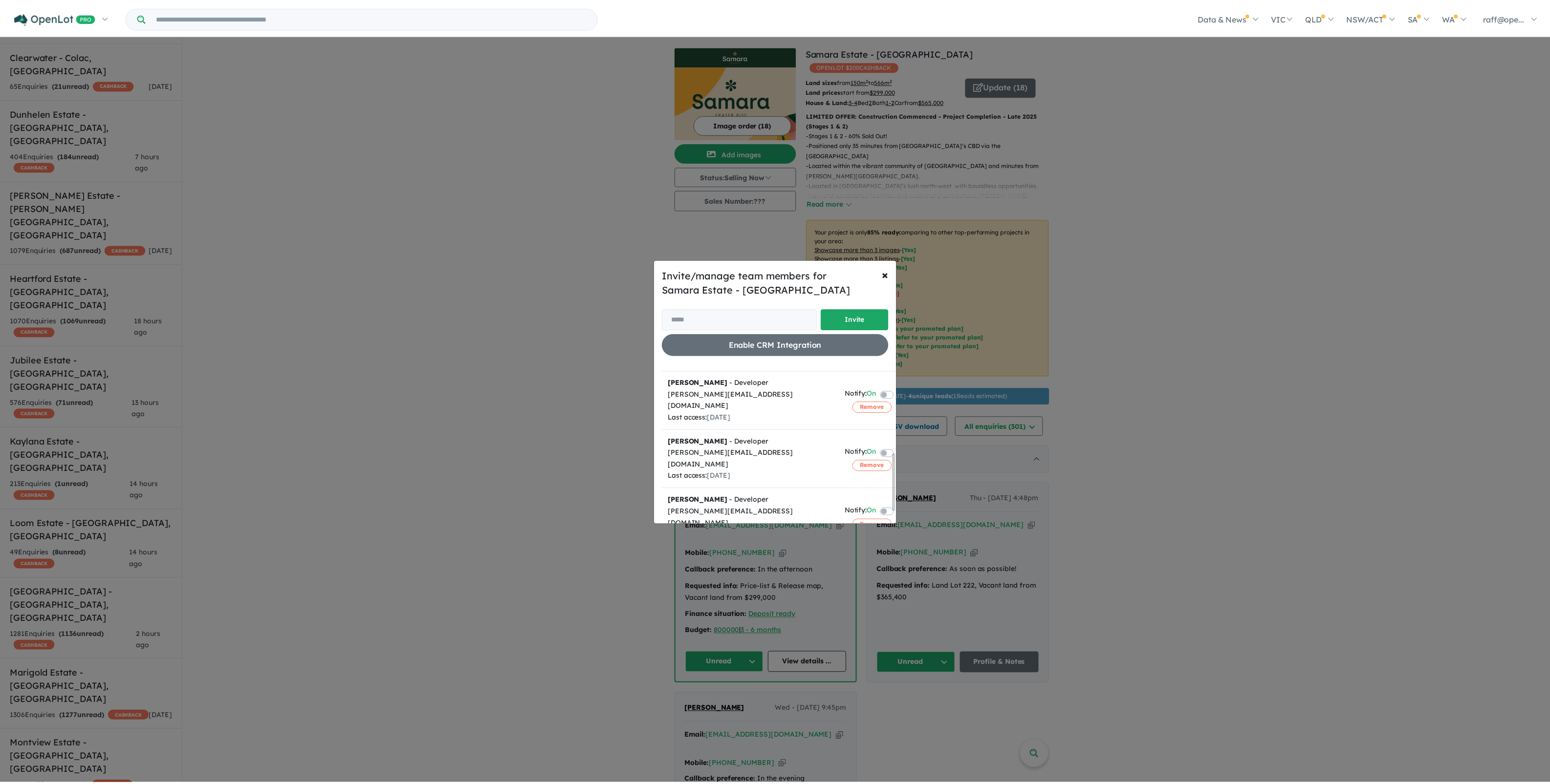
scroll to position [276, 0]
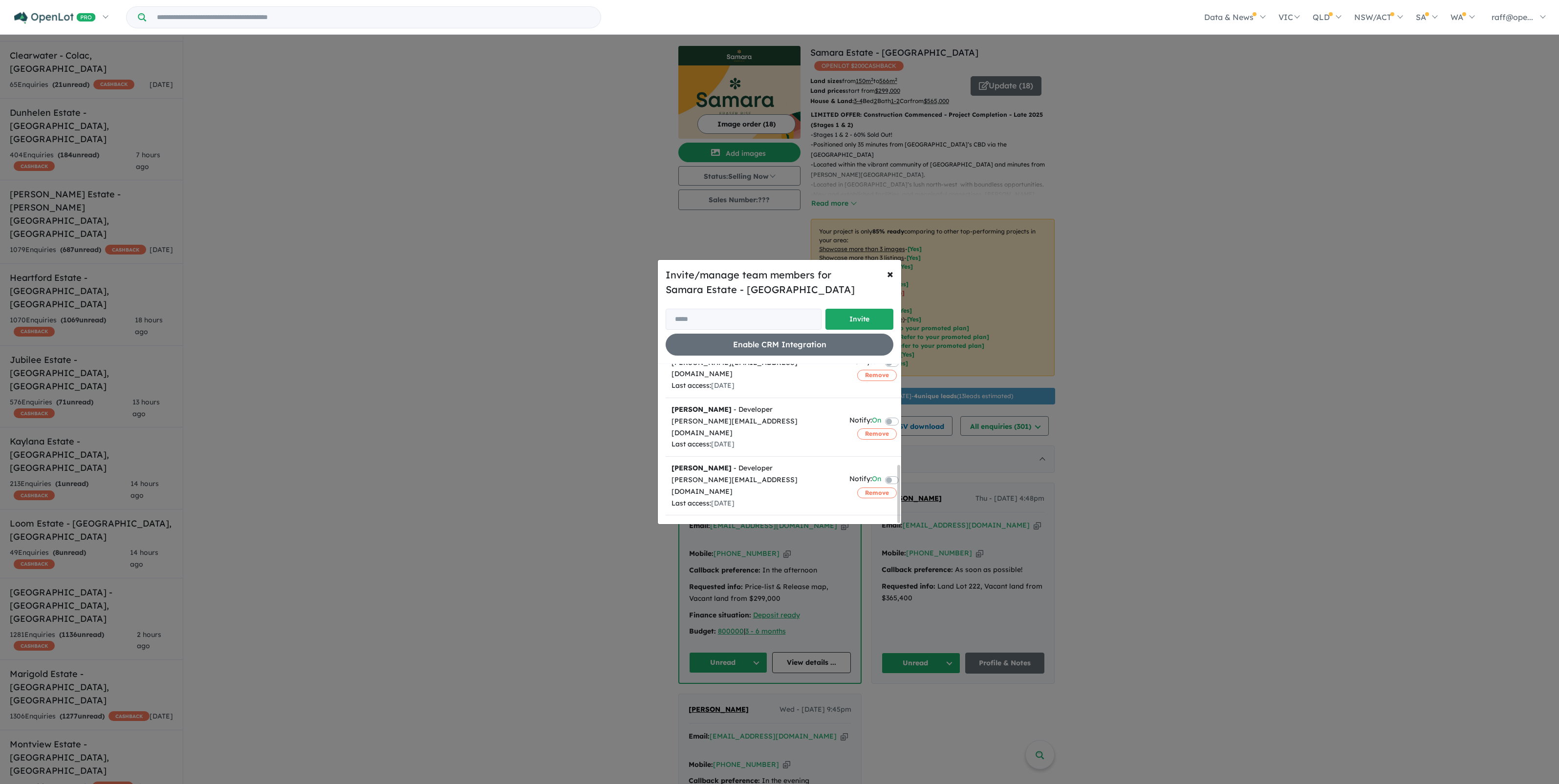
click at [567, 526] on div "Invite/manage team members for Samara Estate - Fraser Rise Invite Enable CRM In…" at bounding box center [779, 392] width 1559 height 784
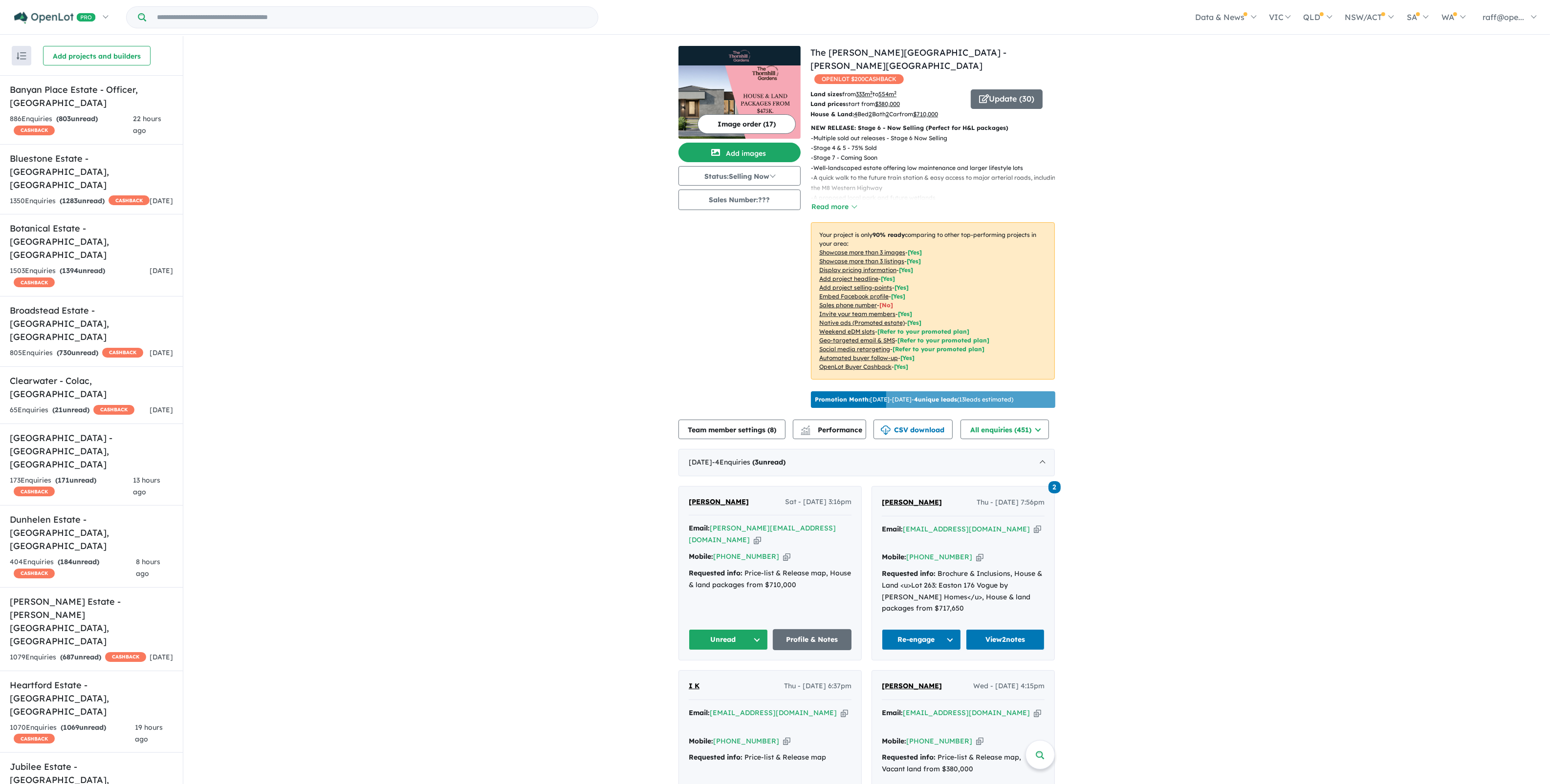
click at [855, 186] on div "- Multiple sold out releases - Stage 6 Now Selling - Stage 4 & 5 - 75% Sold - S…" at bounding box center [929, 173] width 252 height 79
click at [848, 201] on button "Read more" at bounding box center [833, 206] width 46 height 11
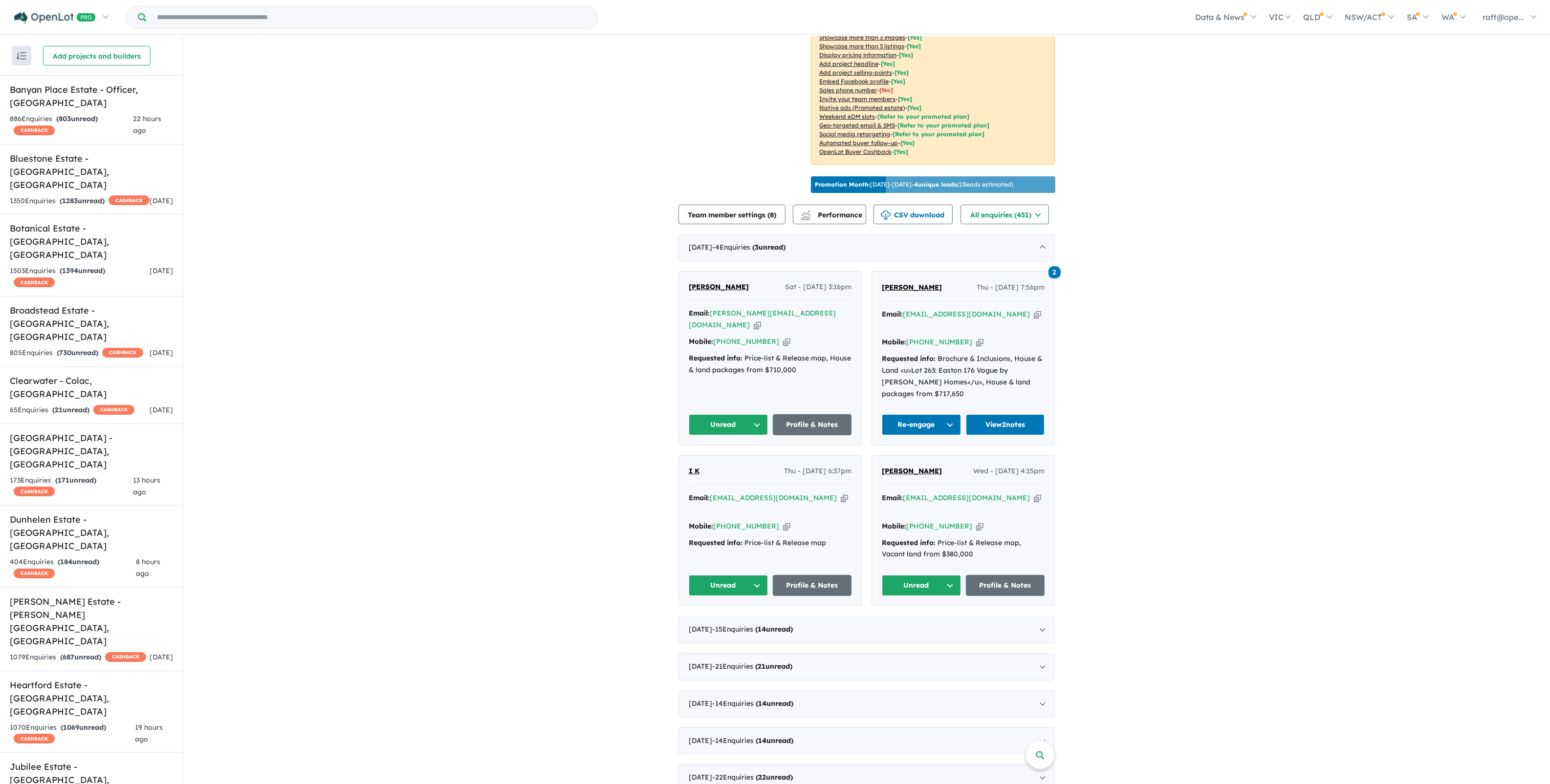
scroll to position [245, 0]
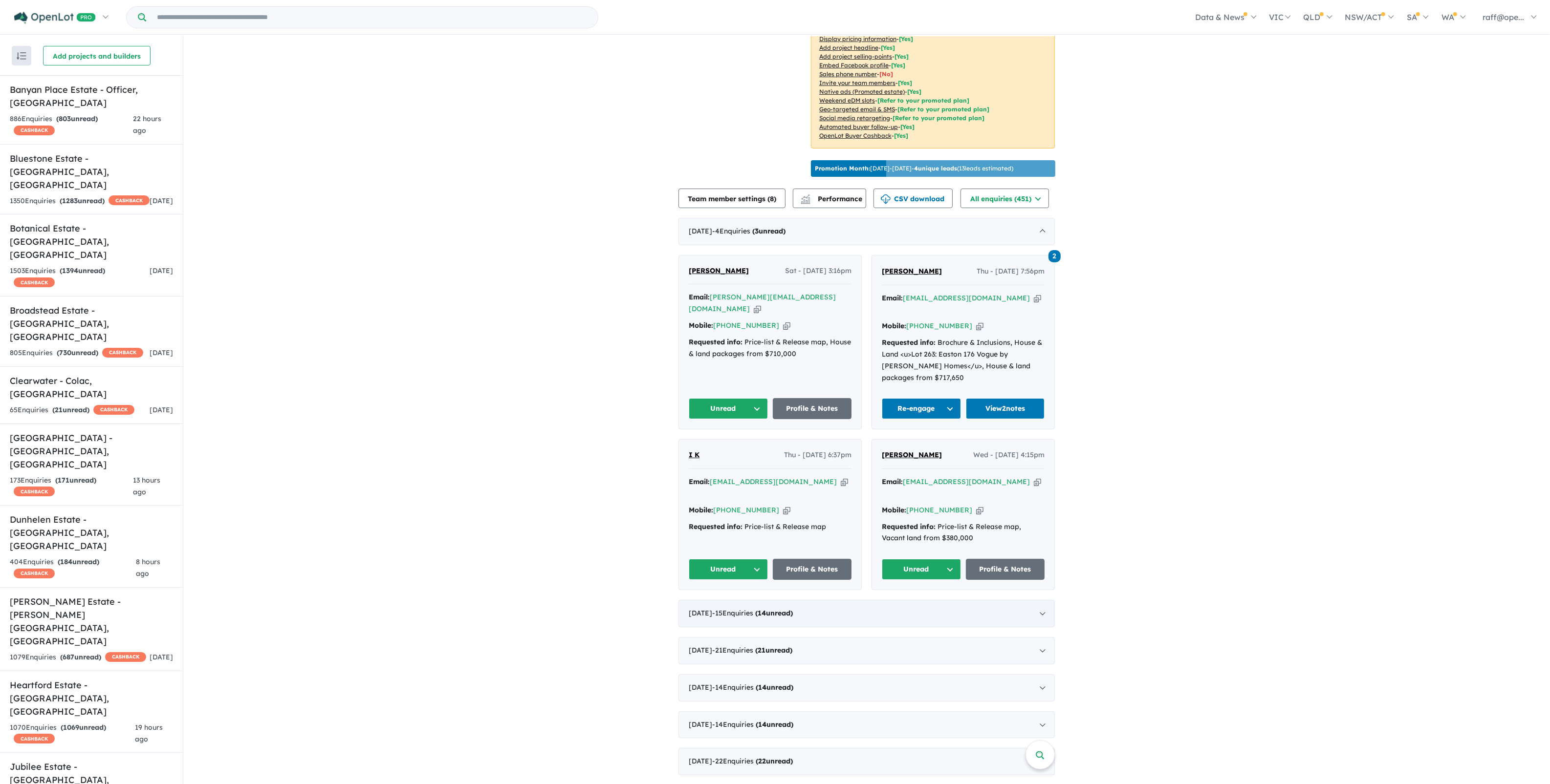
click at [893, 600] on div "September 2025 - 15 Enquir ies ( 14 unread)" at bounding box center [866, 614] width 376 height 27
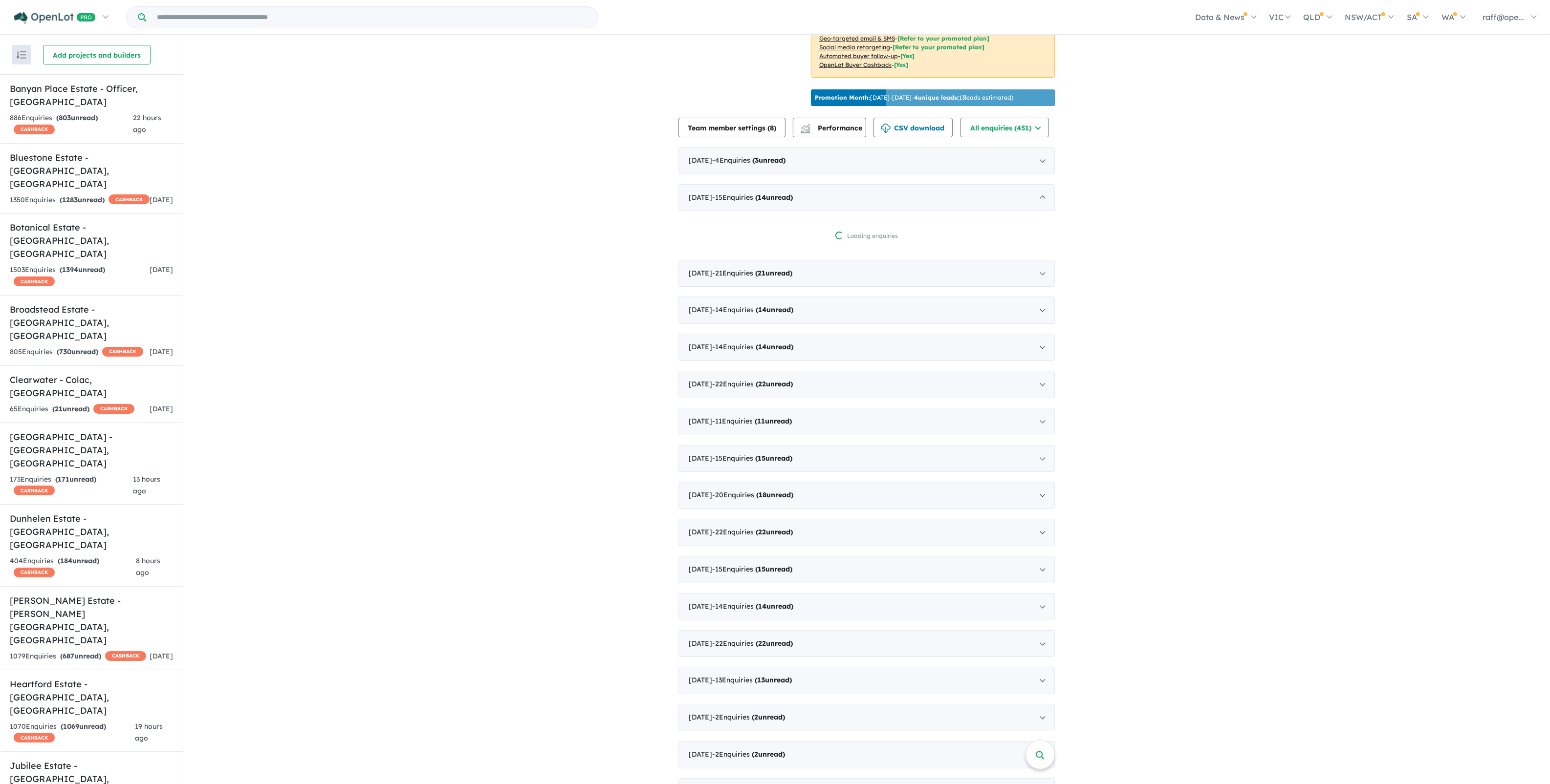
scroll to position [367, 0]
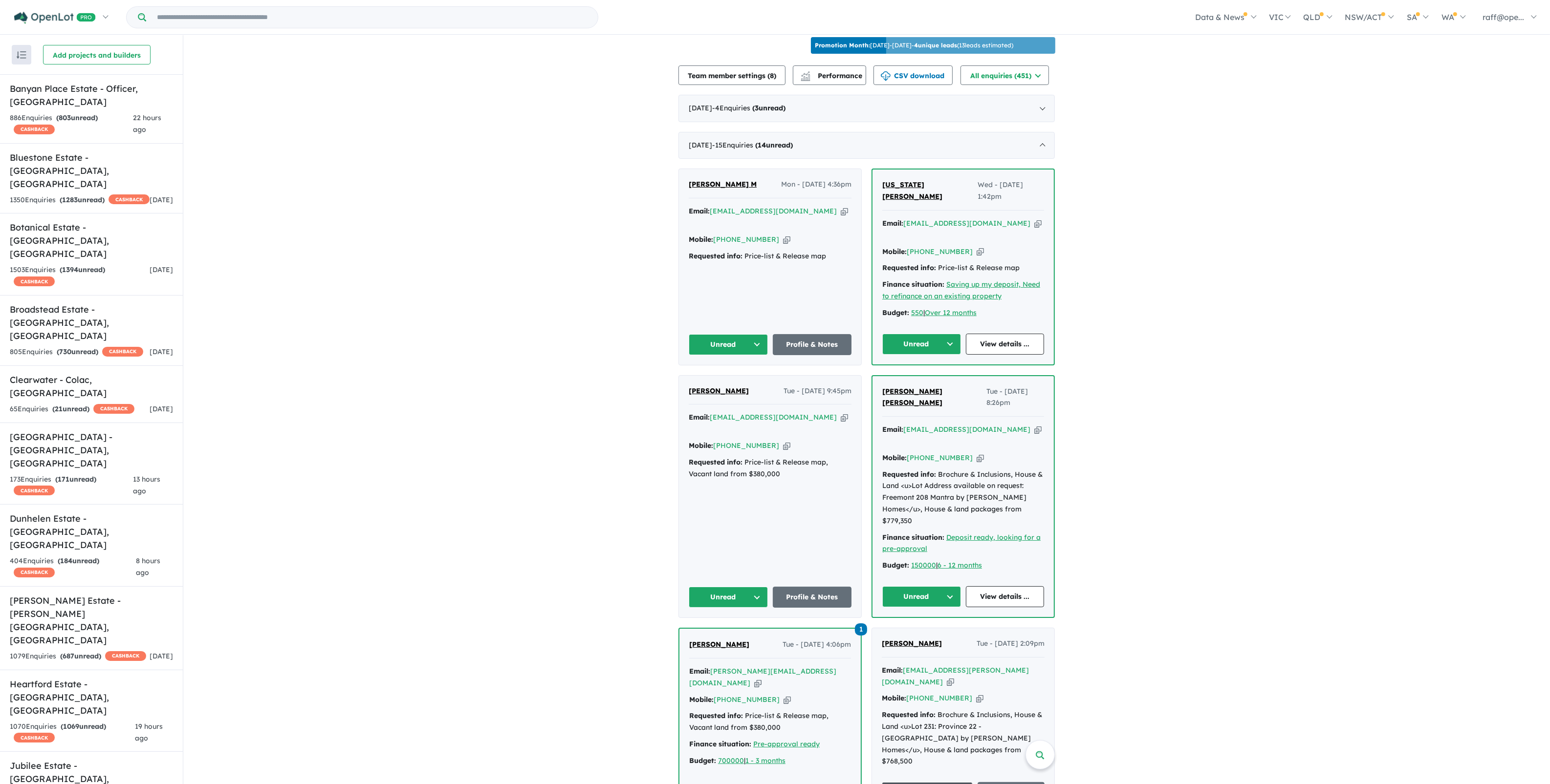
click at [906, 184] on span "[US_STATE][PERSON_NAME]" at bounding box center [912, 190] width 60 height 21
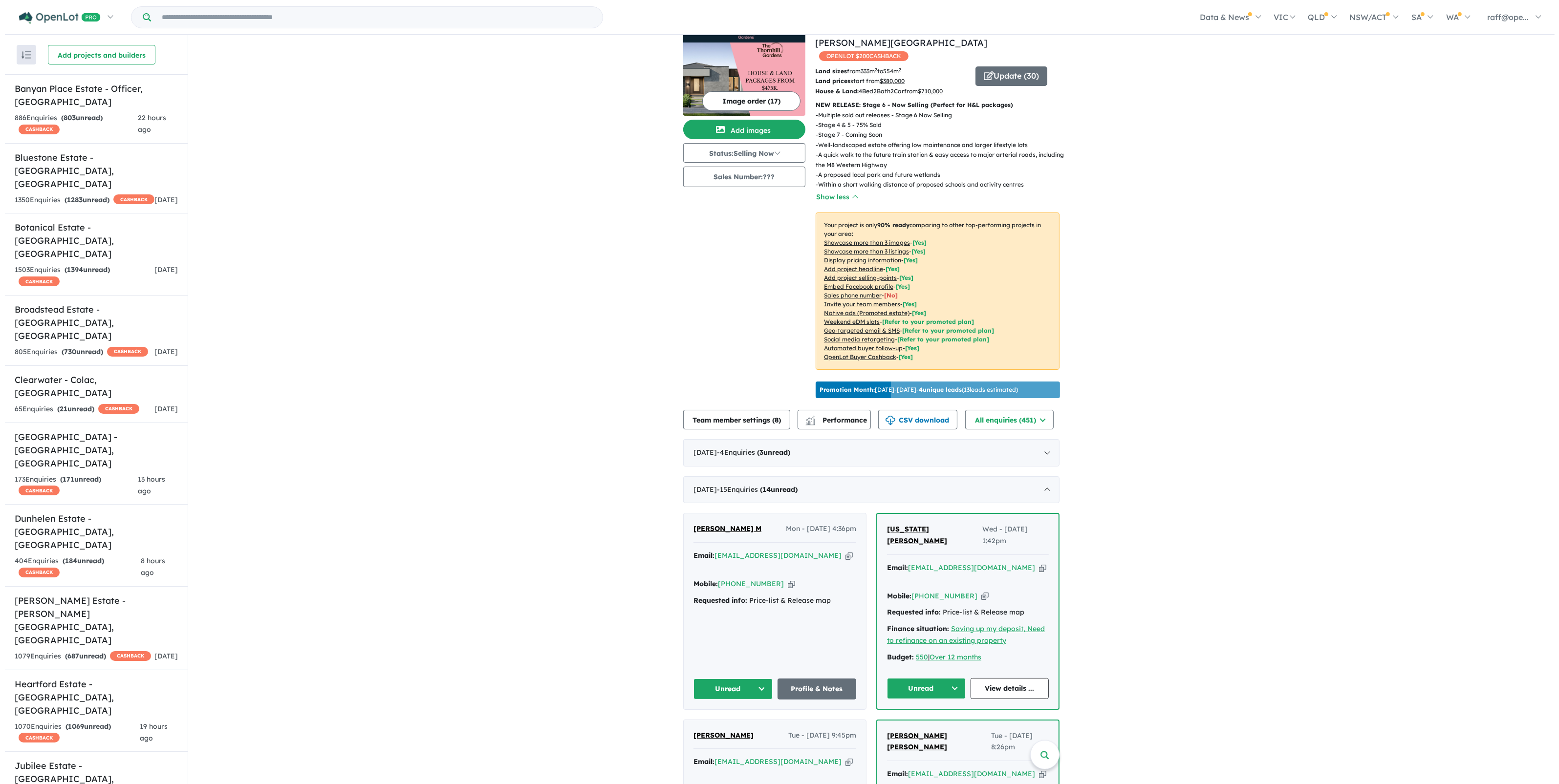
scroll to position [0, 0]
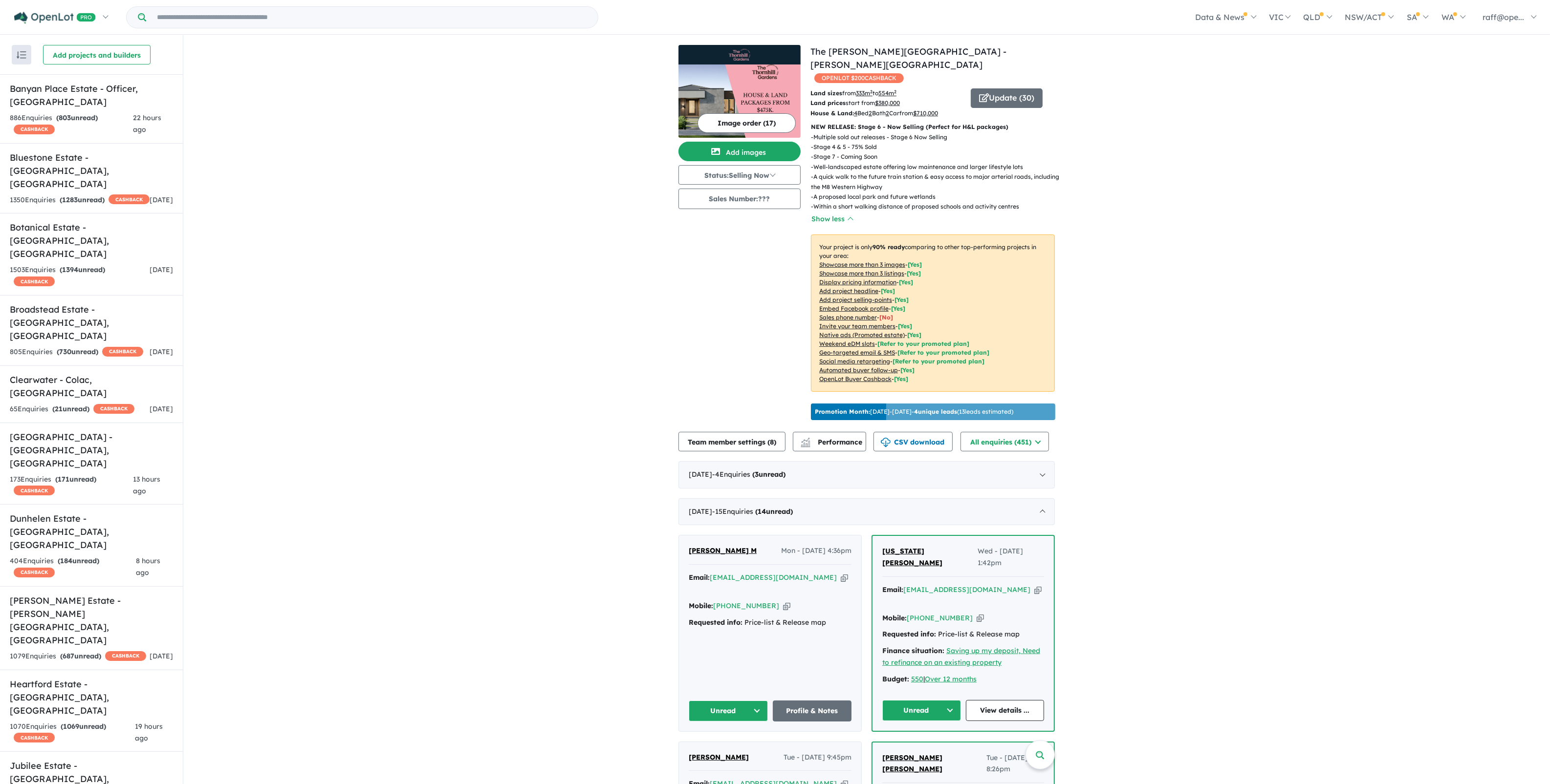
click at [748, 126] on button "Image order ( 17 )" at bounding box center [747, 123] width 98 height 19
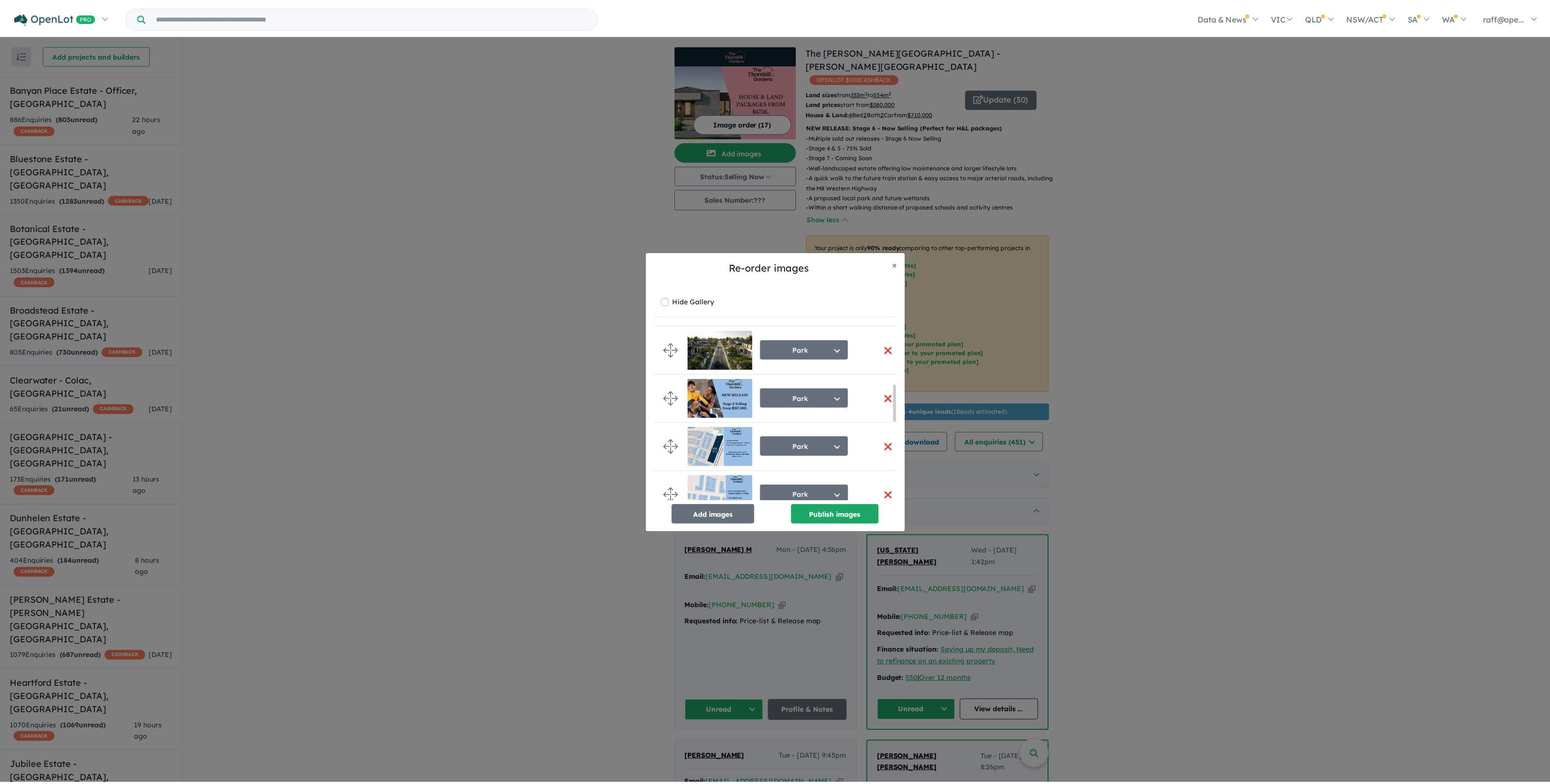
scroll to position [305, 0]
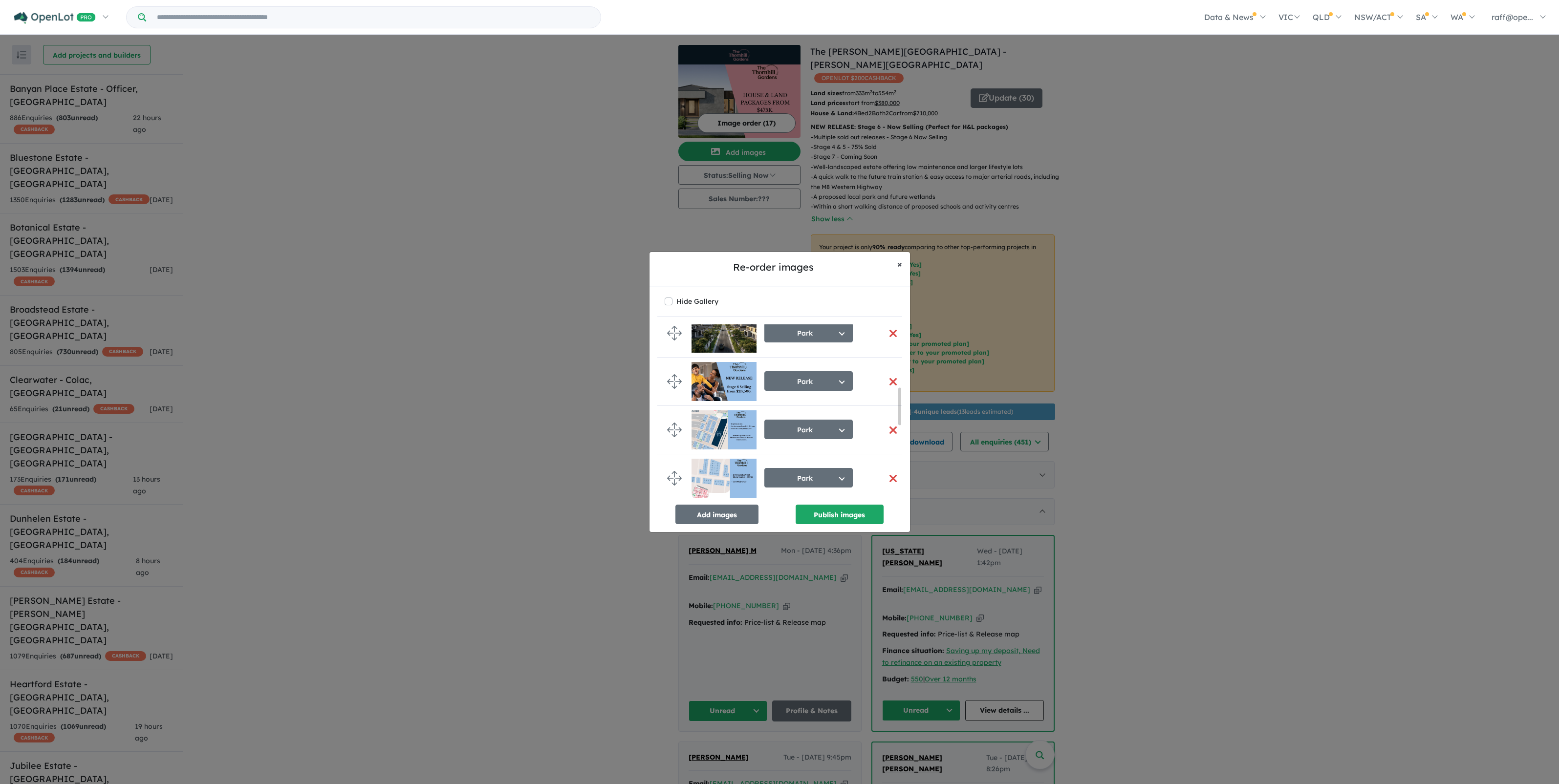
click at [897, 265] on span "×" at bounding box center [900, 264] width 5 height 11
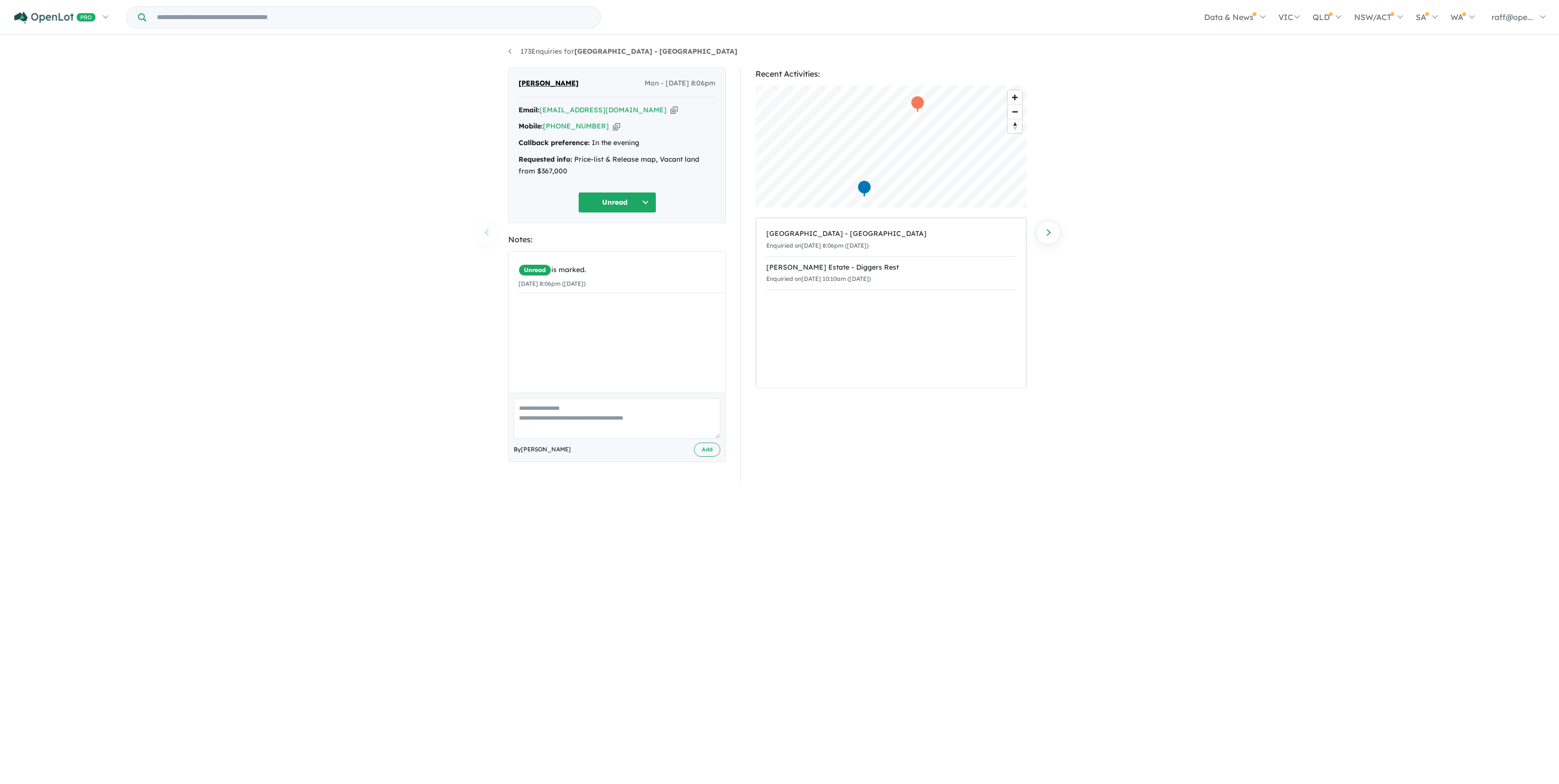
click at [649, 204] on button "Unread" at bounding box center [617, 203] width 78 height 21
click at [407, 367] on div "173 Enquiries for [GEOGRAPHIC_DATA] - [GEOGRAPHIC_DATA] Previous enquiry Next e…" at bounding box center [779, 264] width 1559 height 456
